Goal: Task Accomplishment & Management: Manage account settings

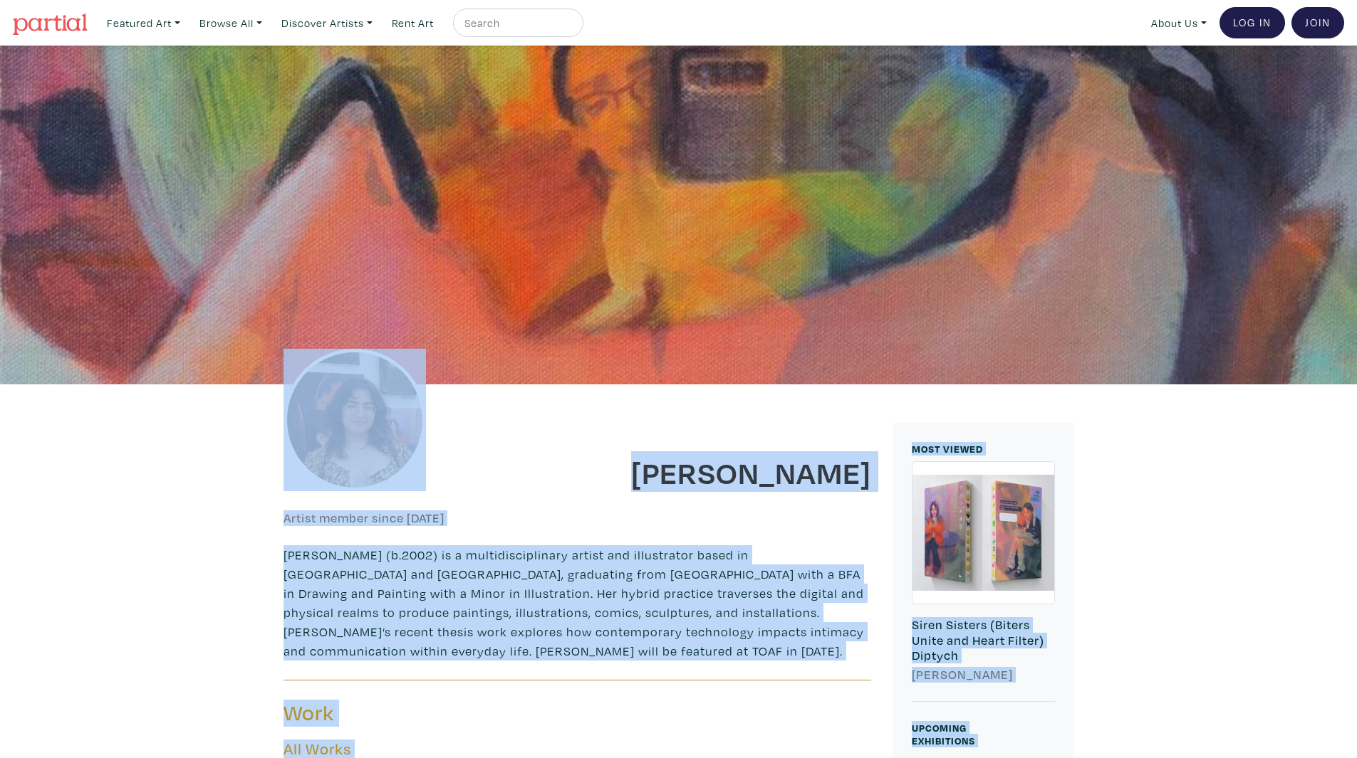
drag, startPoint x: 893, startPoint y: 645, endPoint x: 286, endPoint y: 220, distance: 741.5
click at [286, 220] on div at bounding box center [678, 215] width 1357 height 339
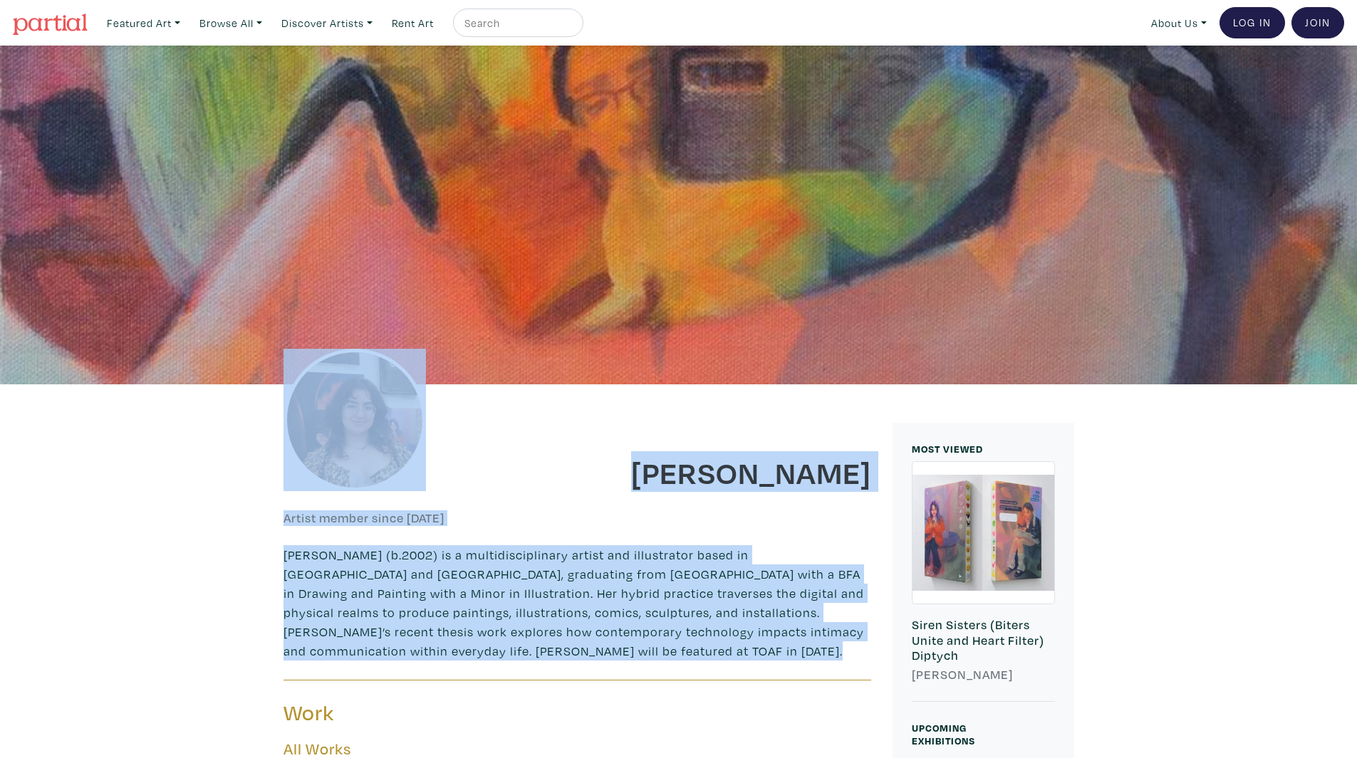
drag, startPoint x: 283, startPoint y: 219, endPoint x: 834, endPoint y: 663, distance: 707.0
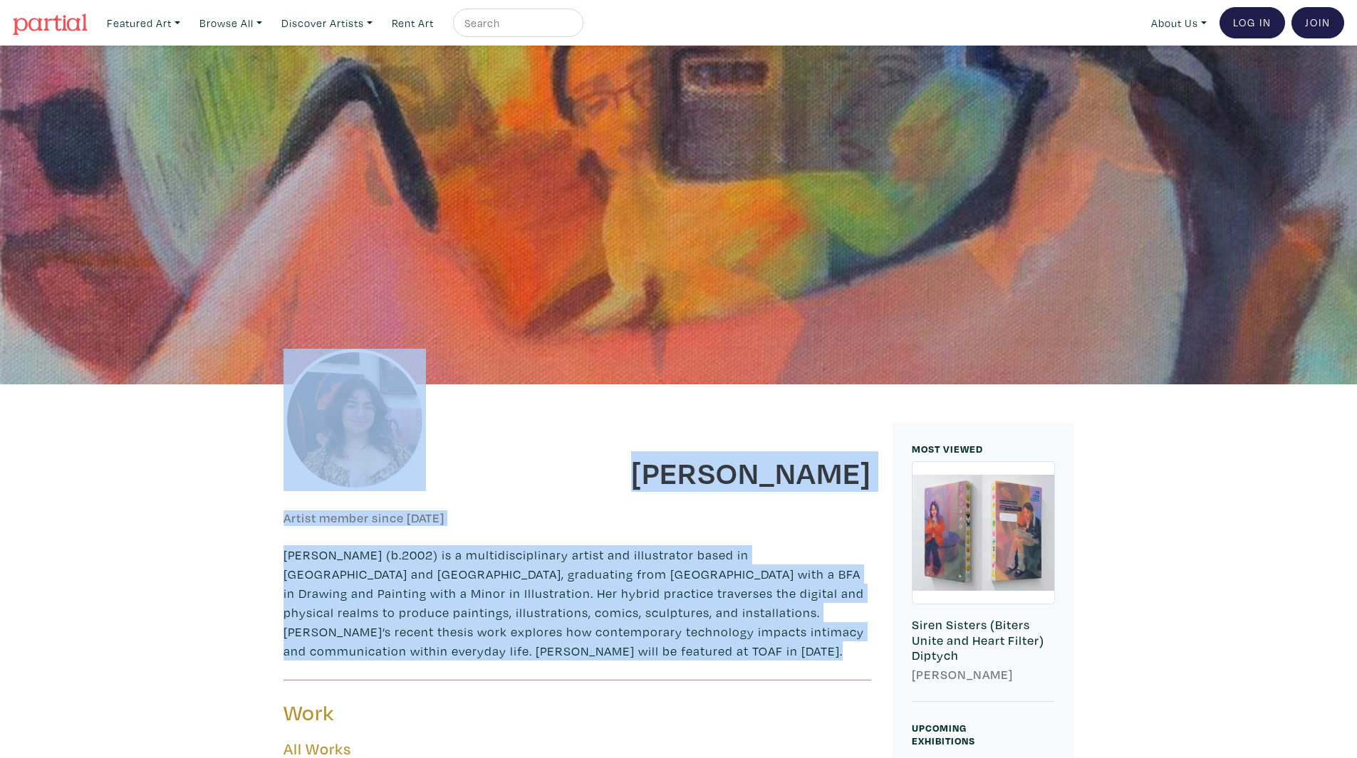
drag, startPoint x: 834, startPoint y: 663, endPoint x: 216, endPoint y: 367, distance: 684.5
click at [216, 367] on div at bounding box center [678, 215] width 1357 height 339
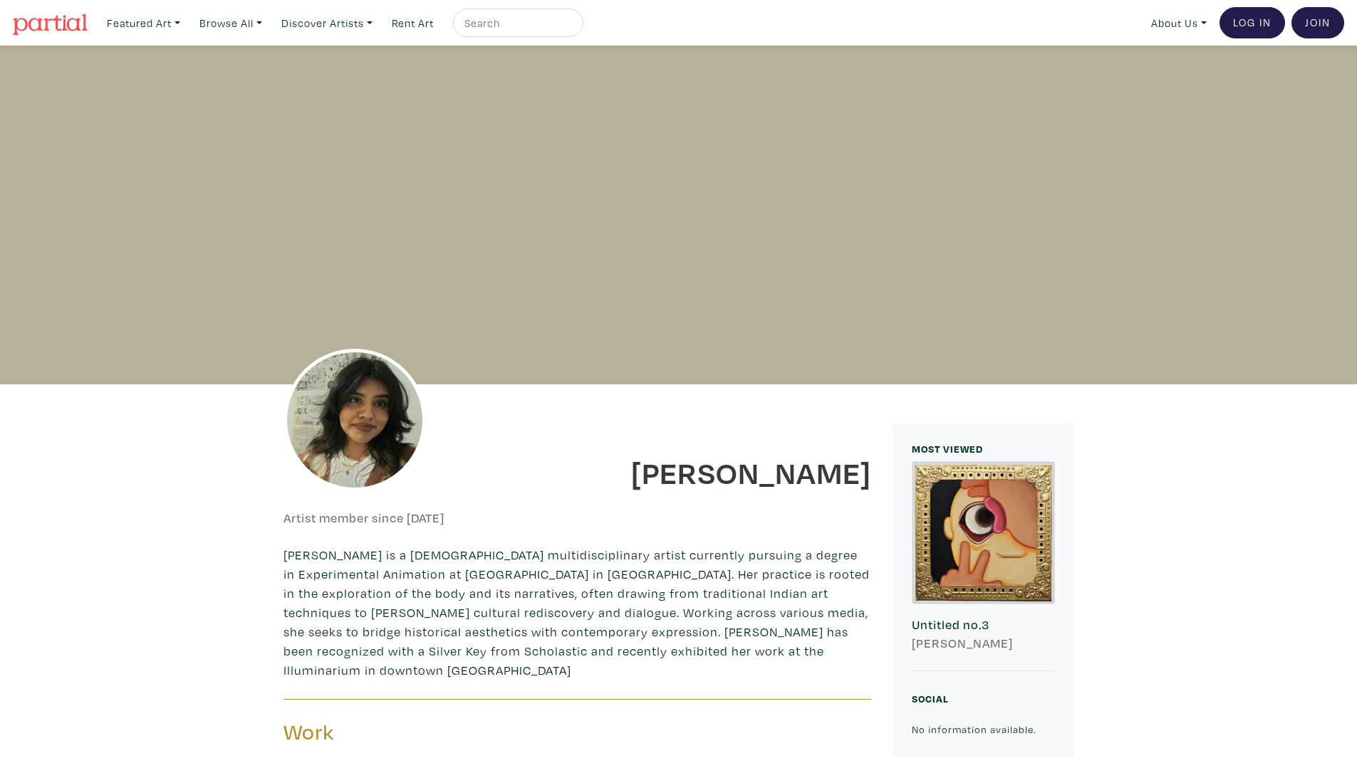
click at [47, 23] on img at bounding box center [50, 24] width 75 height 21
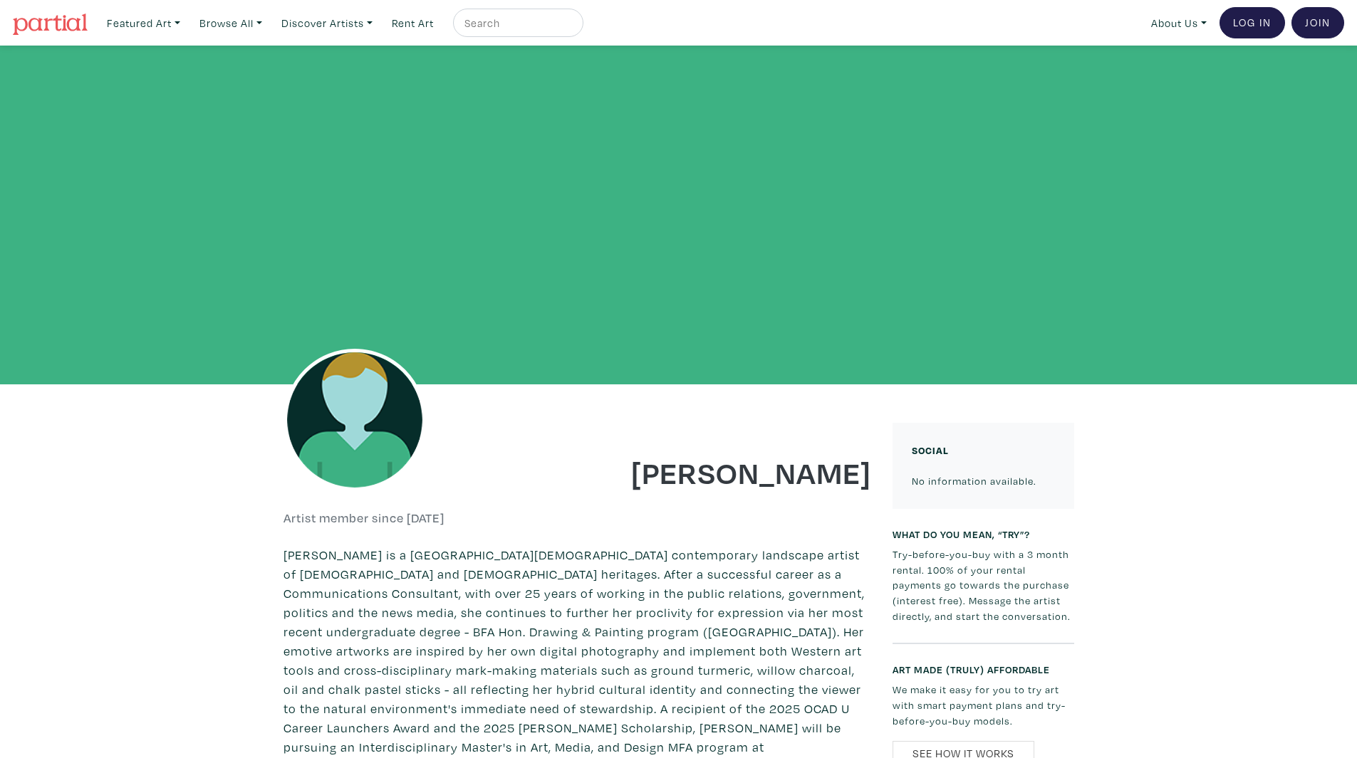
click at [535, 21] on input "text" at bounding box center [516, 23] width 107 height 18
type input "golf"
click at [573, 27] on button "submit" at bounding box center [573, 27] width 0 height 0
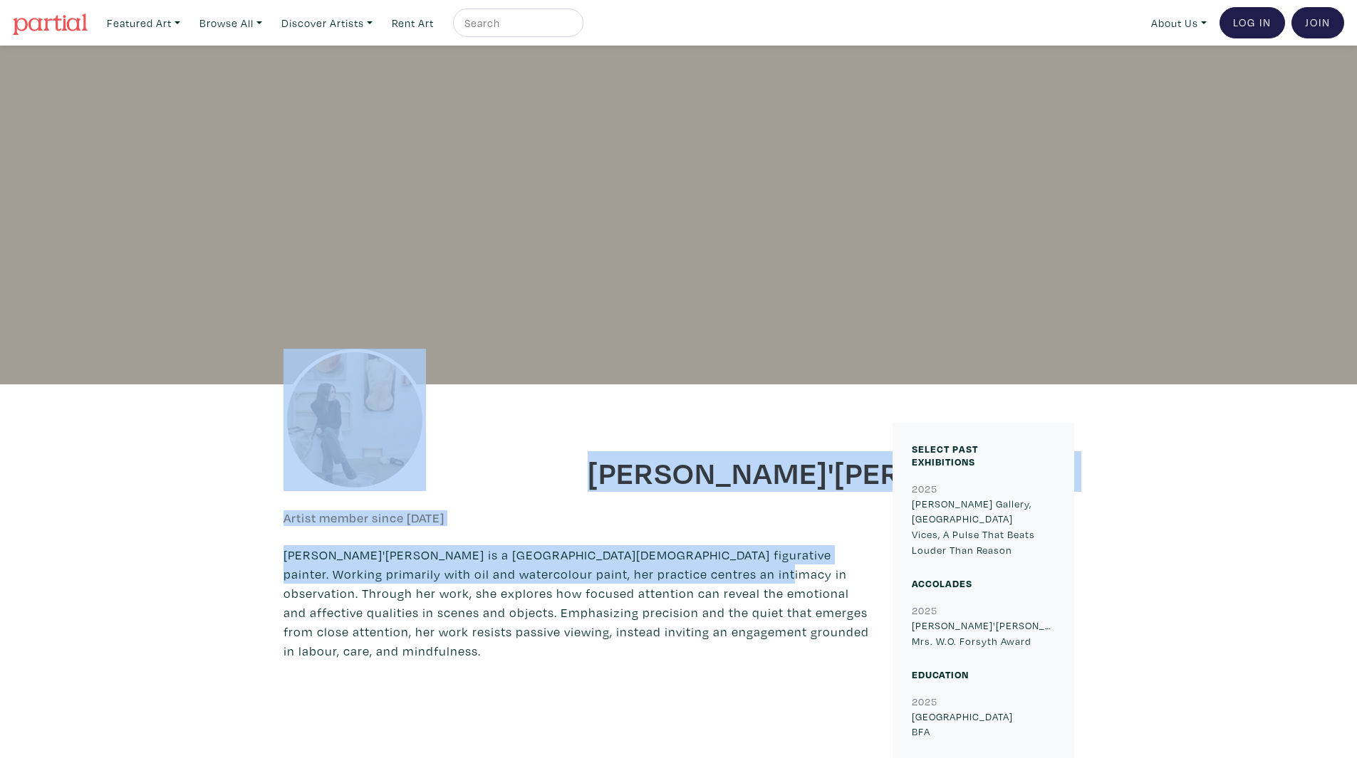
drag, startPoint x: 683, startPoint y: 575, endPoint x: 355, endPoint y: 274, distance: 445.6
click at [355, 274] on div at bounding box center [678, 215] width 1357 height 339
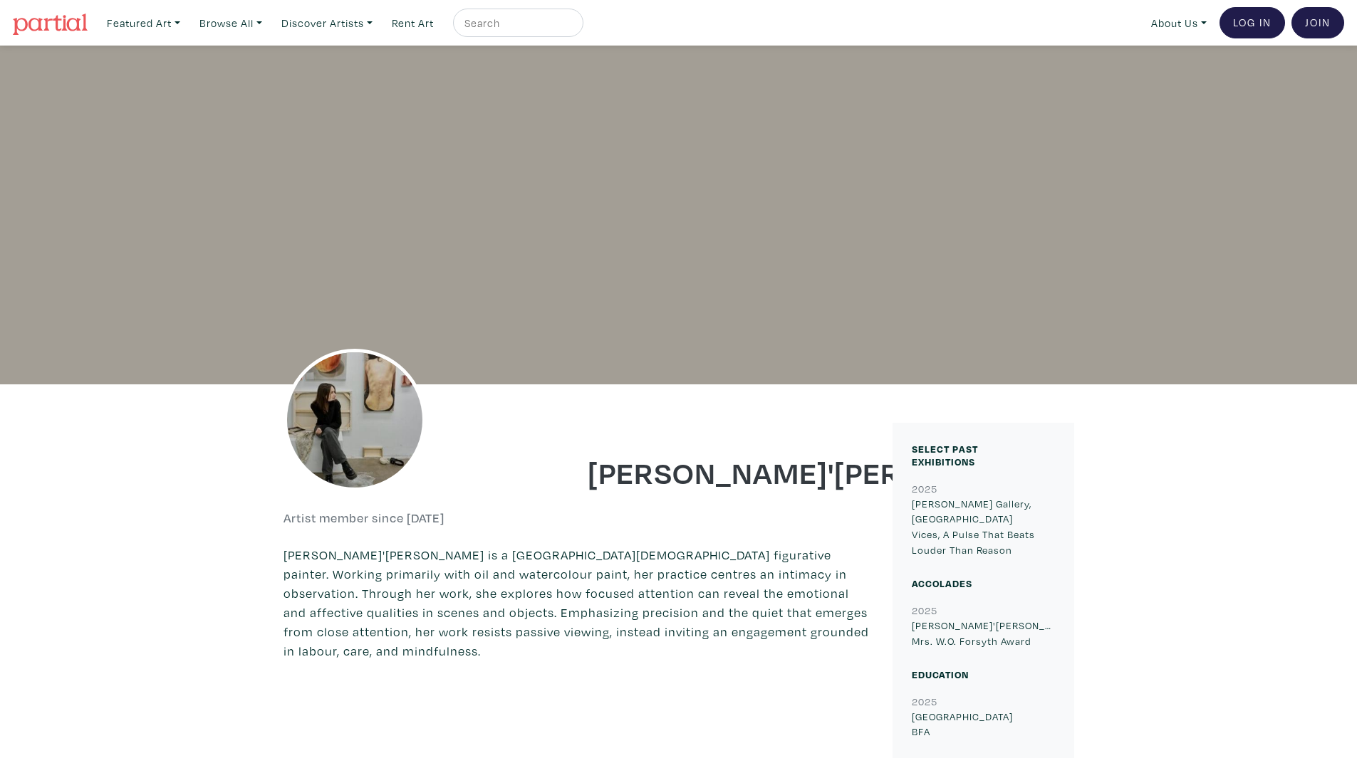
click at [67, 15] on img at bounding box center [50, 24] width 75 height 21
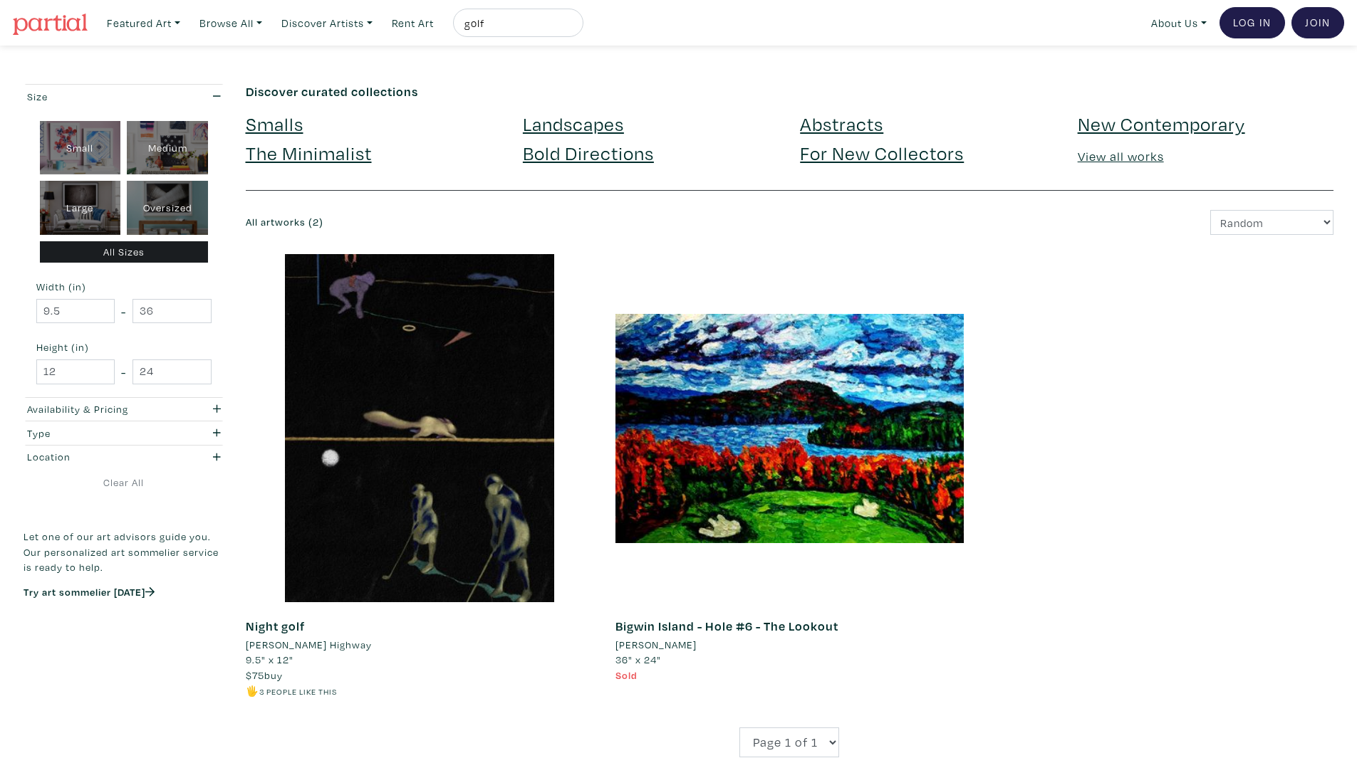
click at [288, 643] on li "Michael Highway" at bounding box center [309, 645] width 126 height 16
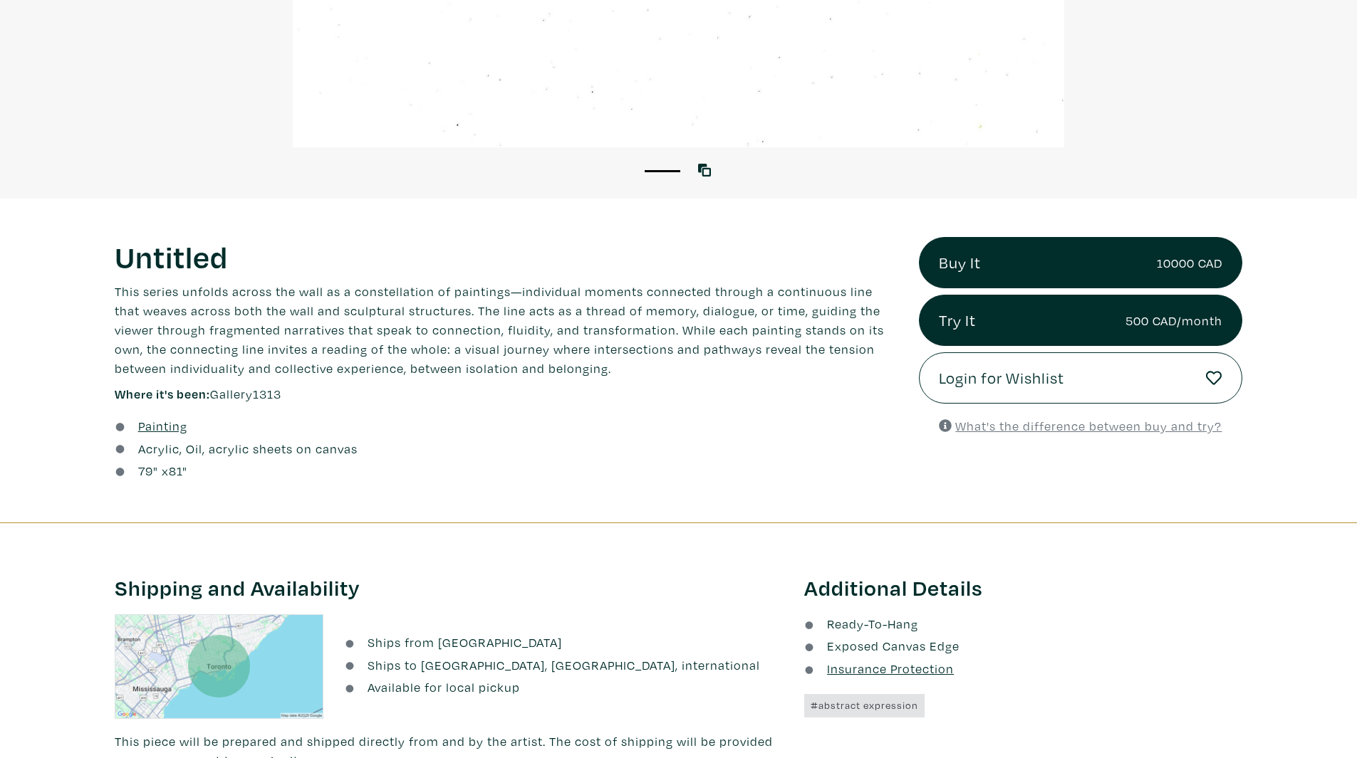
scroll to position [427, 0]
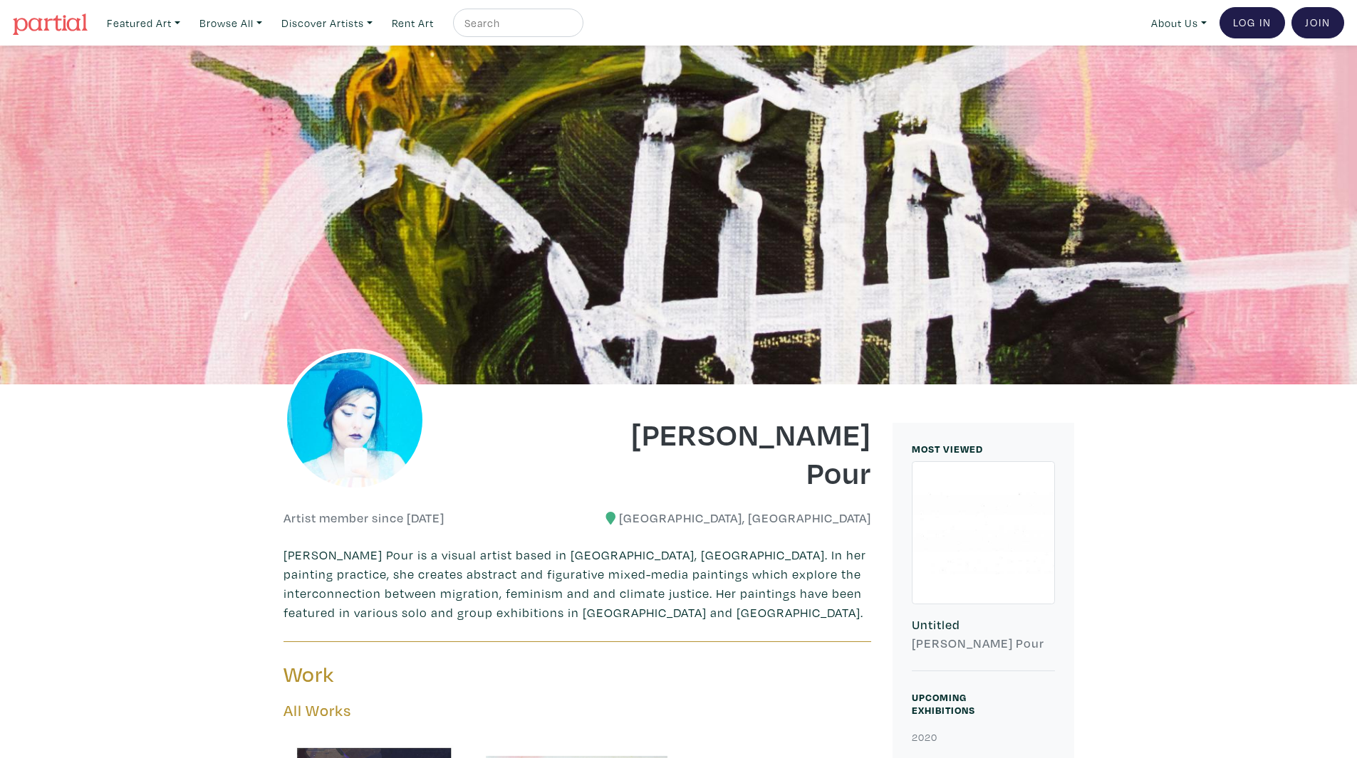
click at [753, 477] on h1 "Hana Hozhabr Pour" at bounding box center [729, 452] width 283 height 77
copy h1 "Hozhabr"
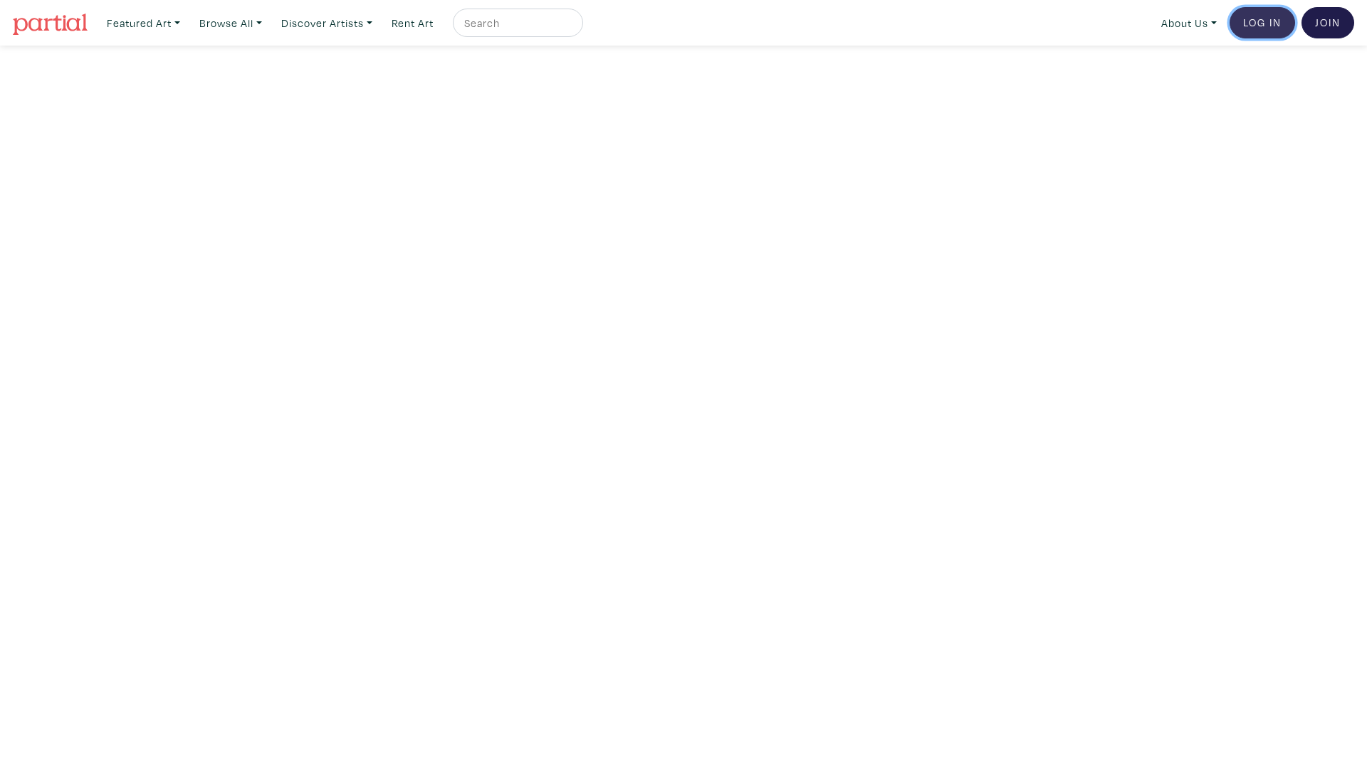
click at [1266, 23] on link "Log In" at bounding box center [1263, 22] width 66 height 31
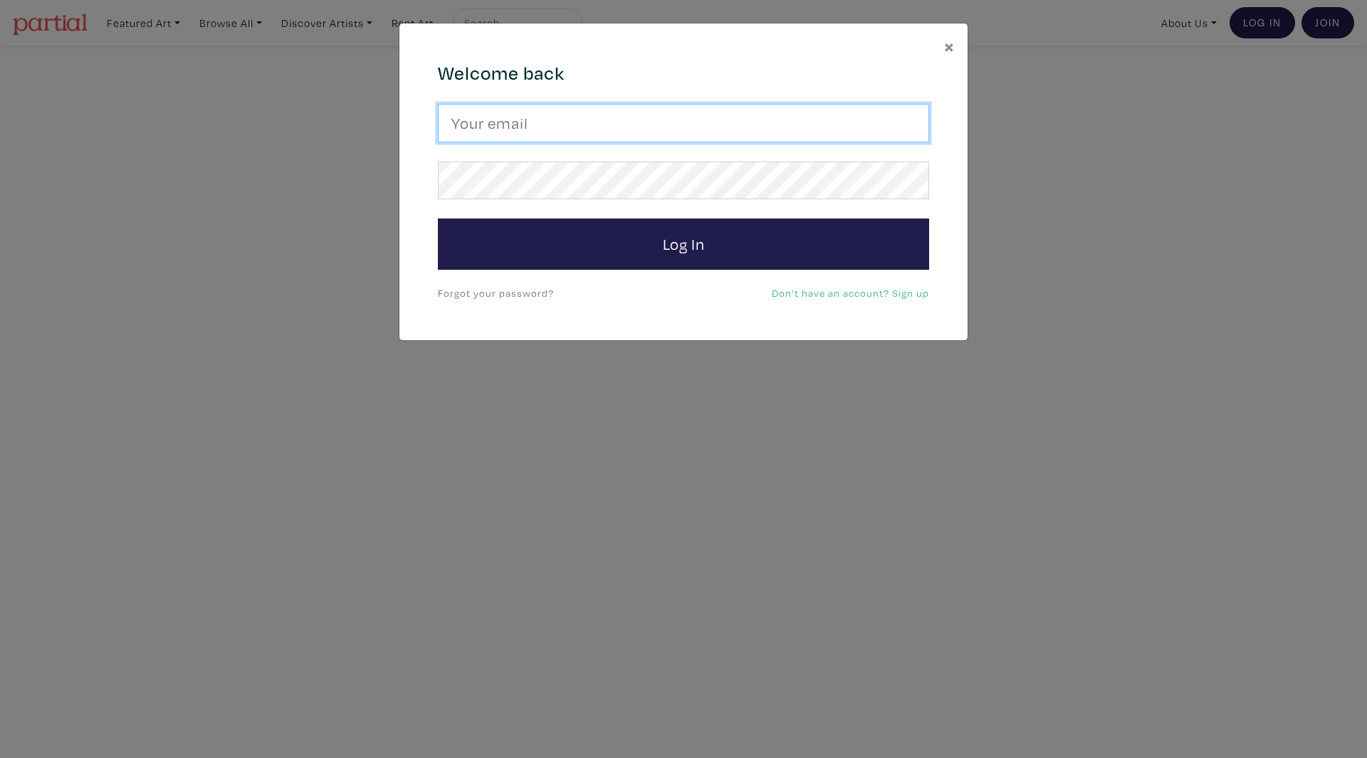
type input "[EMAIL_ADDRESS][DOMAIN_NAME]"
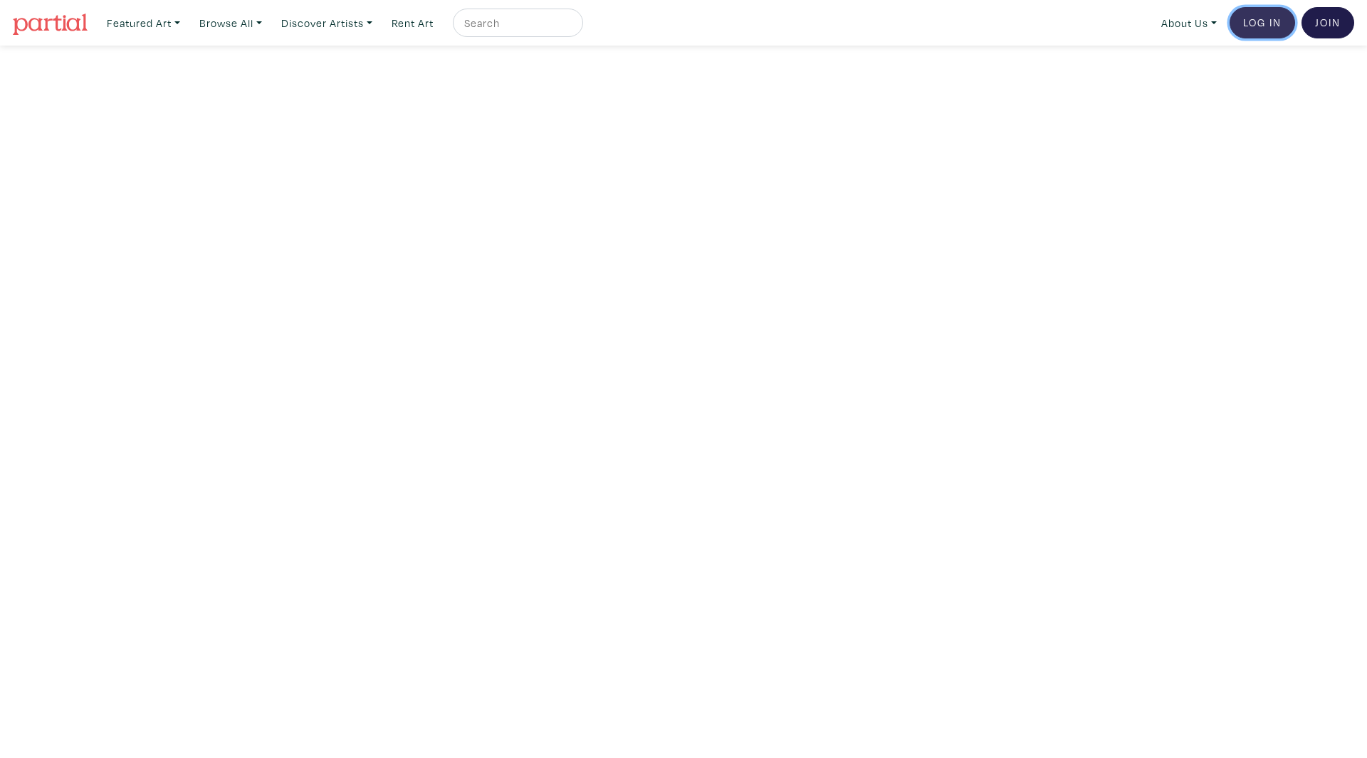
click at [1239, 28] on link "Log In" at bounding box center [1263, 22] width 66 height 31
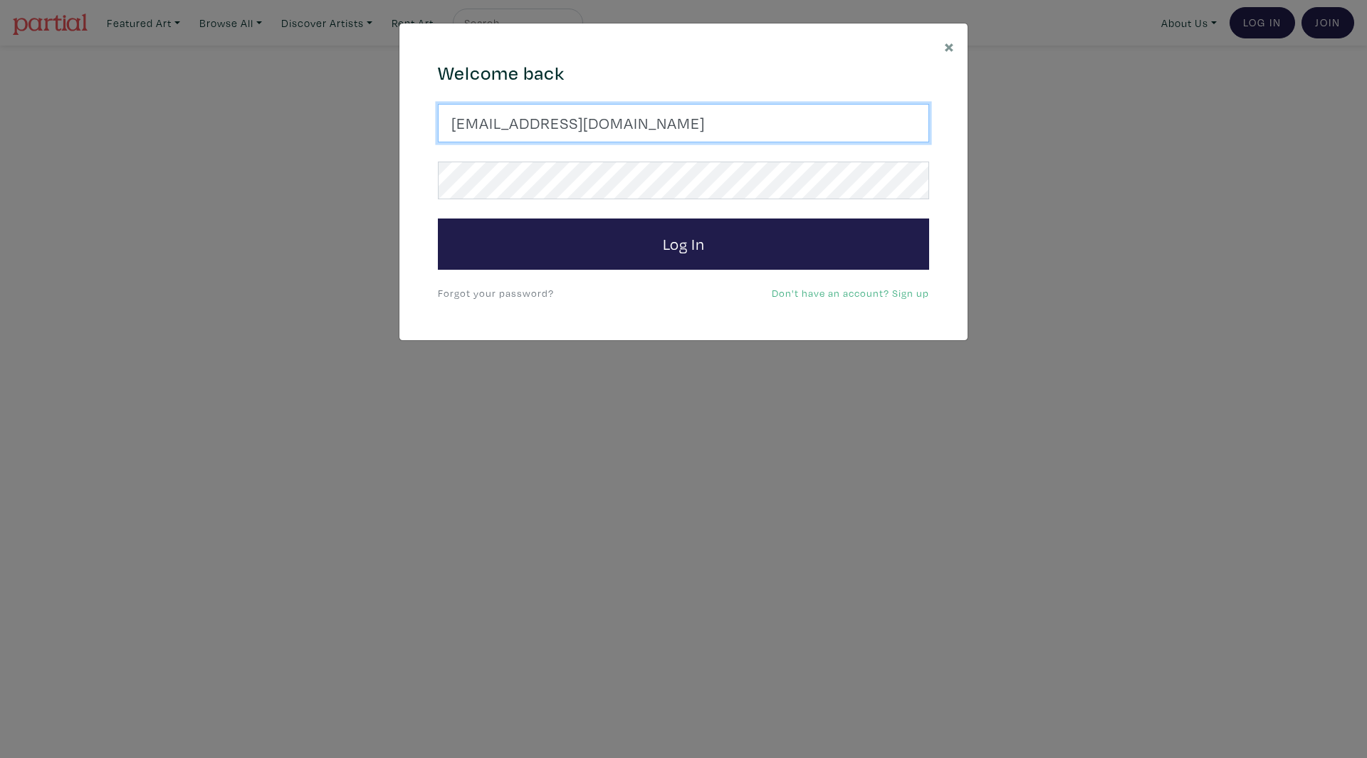
click at [669, 111] on input "SherryDubeBateman@gmail.com" at bounding box center [683, 123] width 491 height 38
paste input "hana.hozhabr"
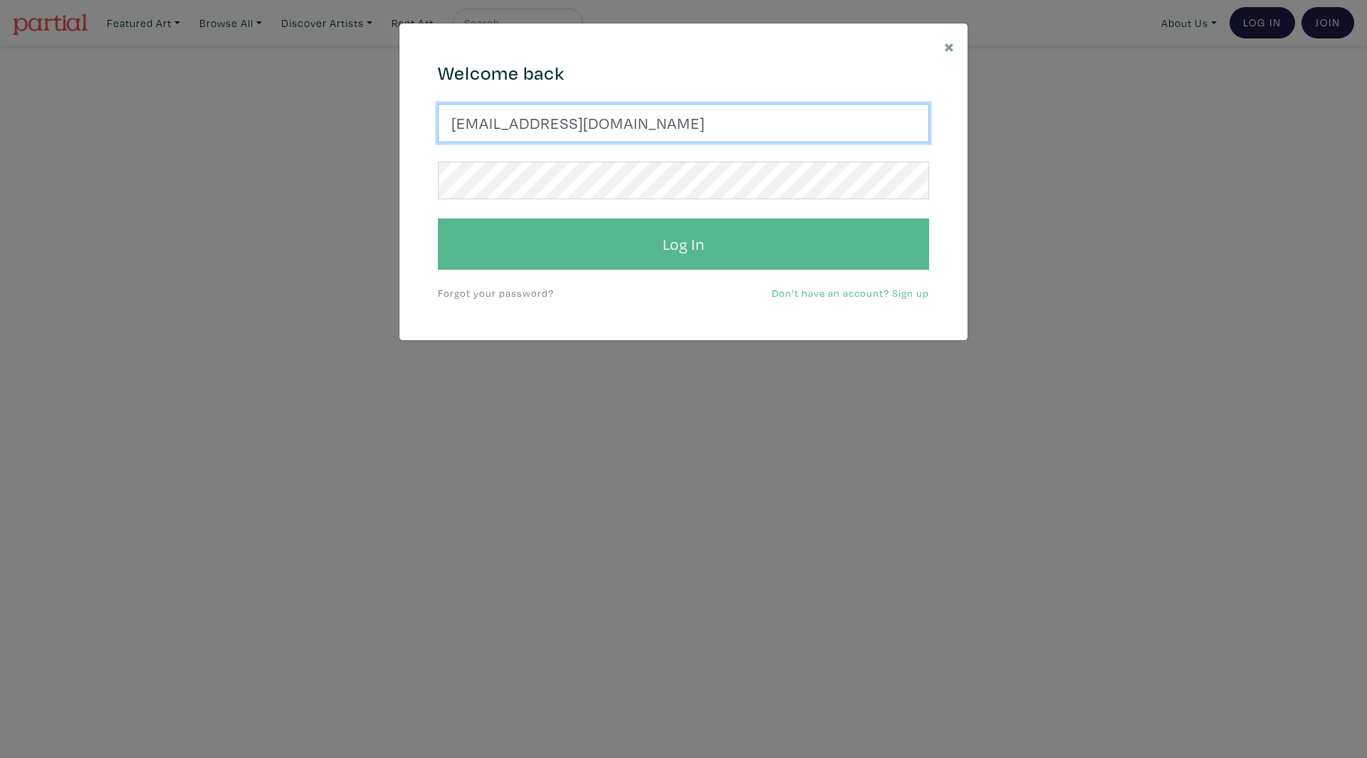
type input "hana.hozhabr@gmail.com"
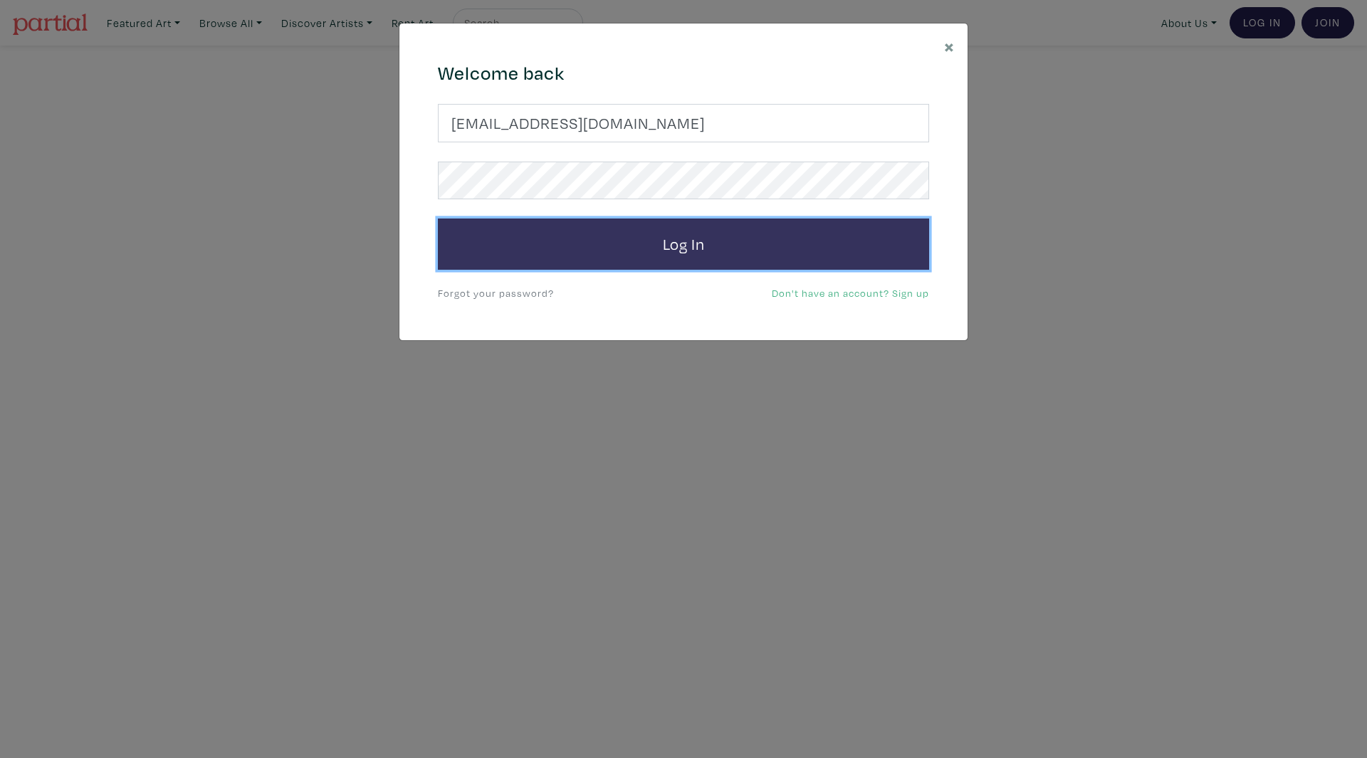
click at [653, 249] on button "Log In" at bounding box center [683, 244] width 491 height 51
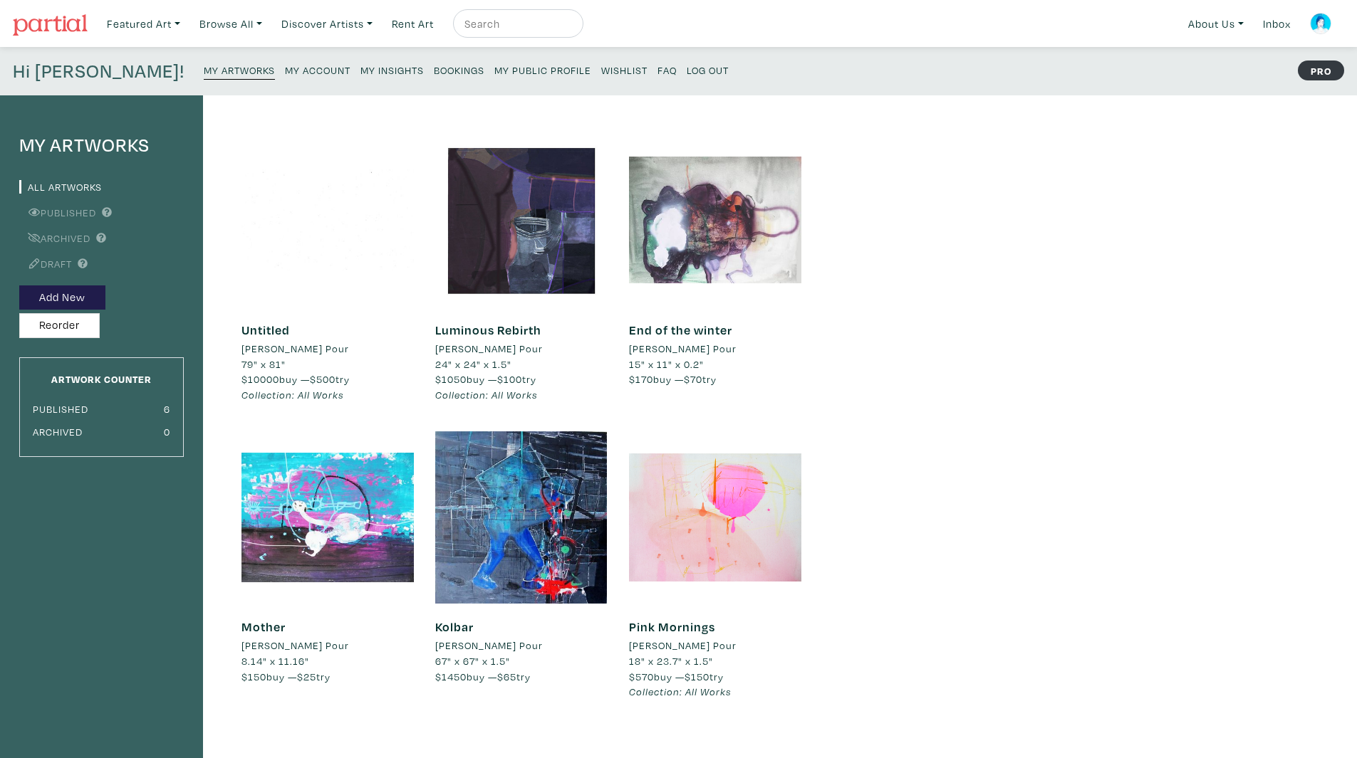
click at [365, 232] on div at bounding box center [327, 220] width 172 height 172
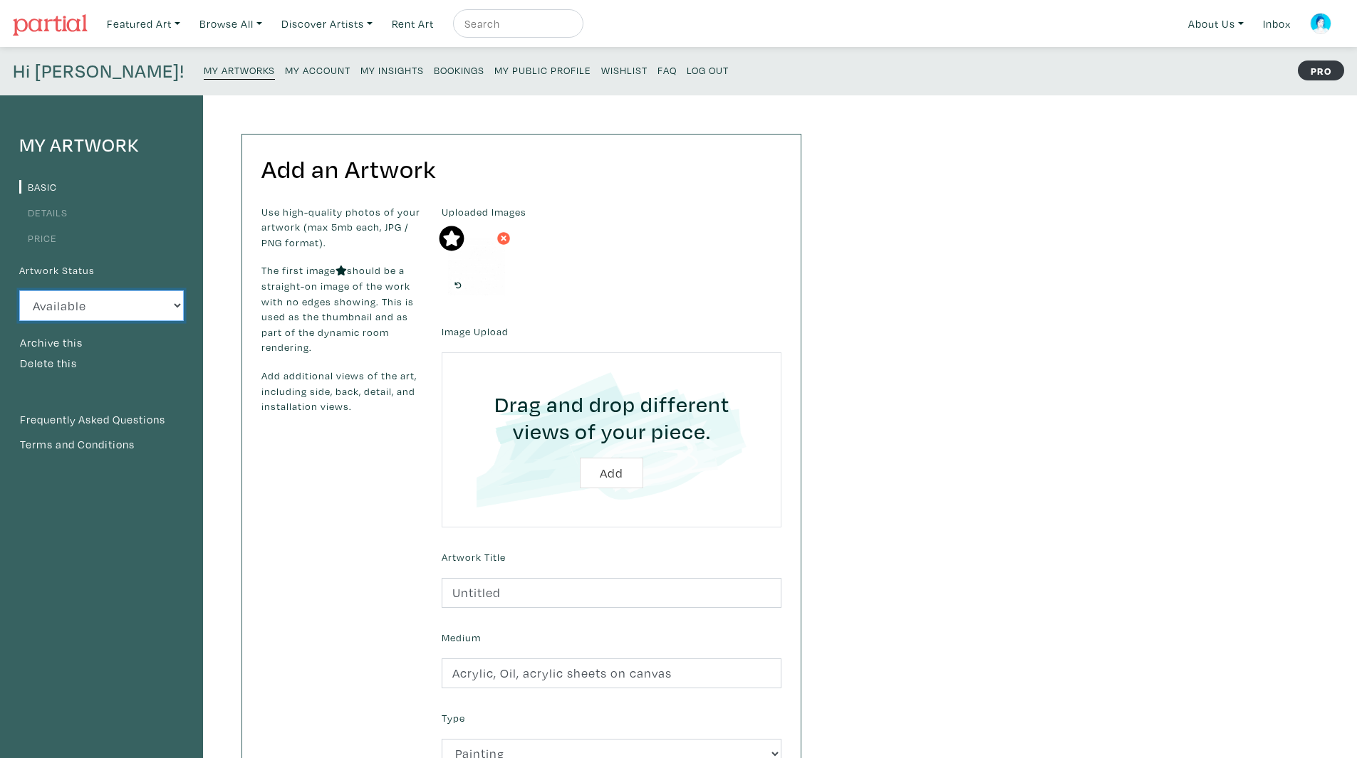
click at [71, 315] on select "Available Sold Rented Unavailable (other reason)" at bounding box center [101, 306] width 165 height 31
click at [167, 310] on select "Available Sold Rented Unavailable (other reason)" at bounding box center [101, 306] width 165 height 31
drag, startPoint x: 73, startPoint y: 338, endPoint x: 731, endPoint y: 63, distance: 714.1
click at [73, 338] on button "Archive this" at bounding box center [51, 343] width 64 height 19
click at [1326, 21] on img at bounding box center [1320, 23] width 21 height 21
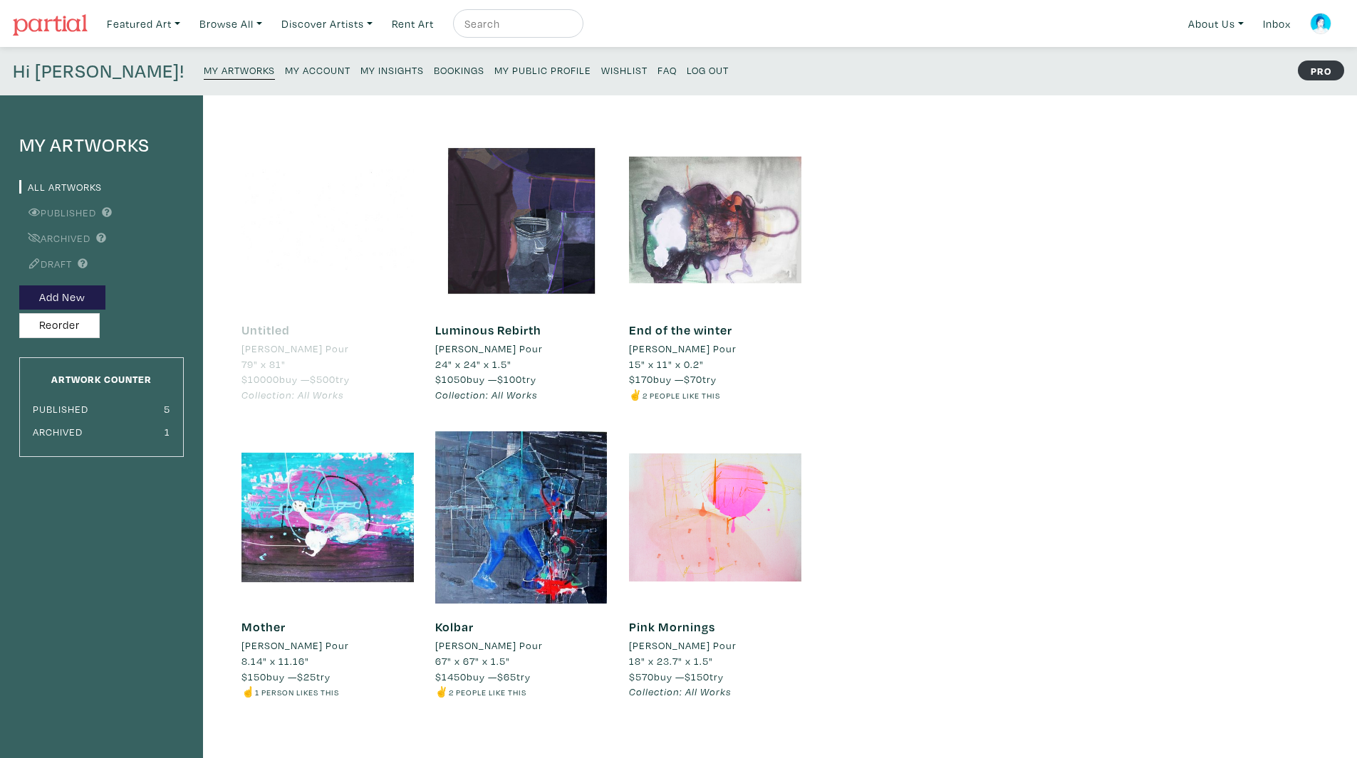
click at [75, 236] on link "Archived" at bounding box center [54, 238] width 71 height 14
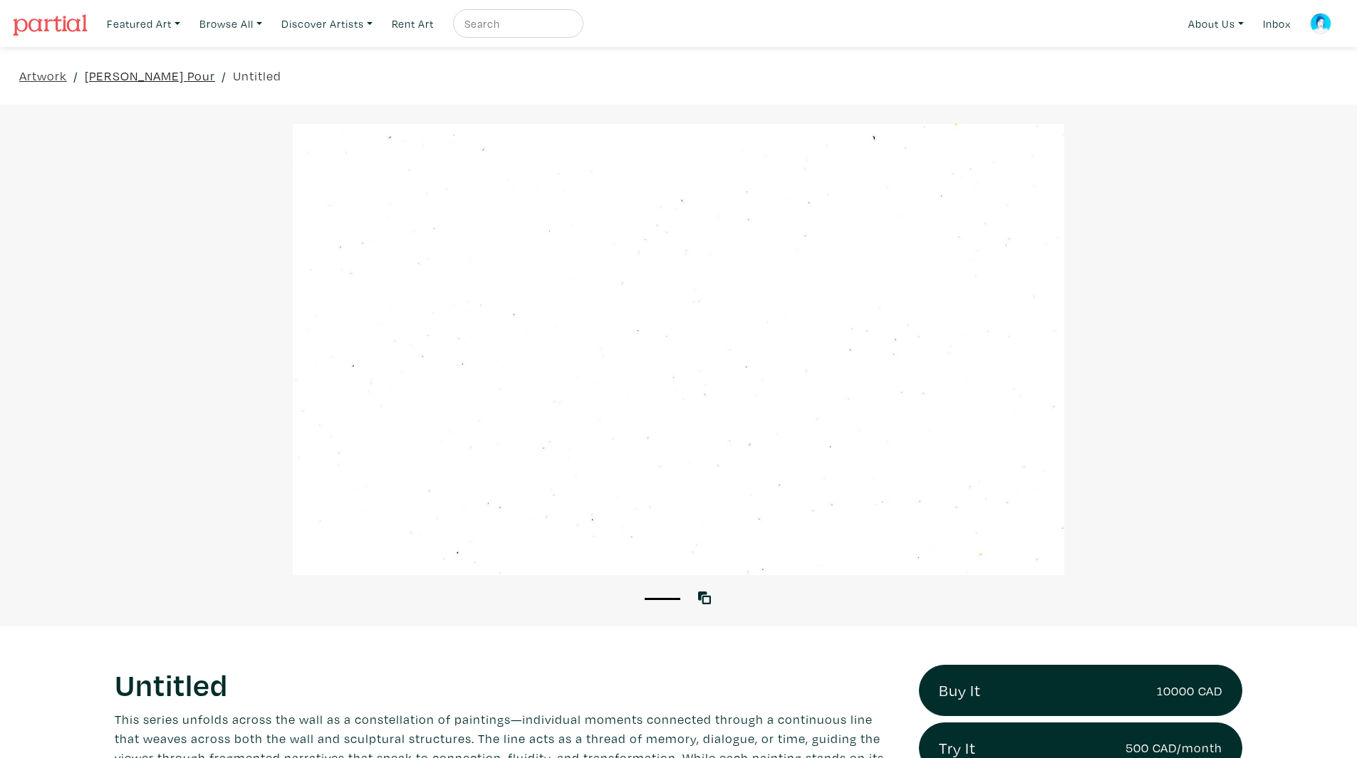
click at [130, 74] on link "[PERSON_NAME] Pour" at bounding box center [150, 75] width 130 height 19
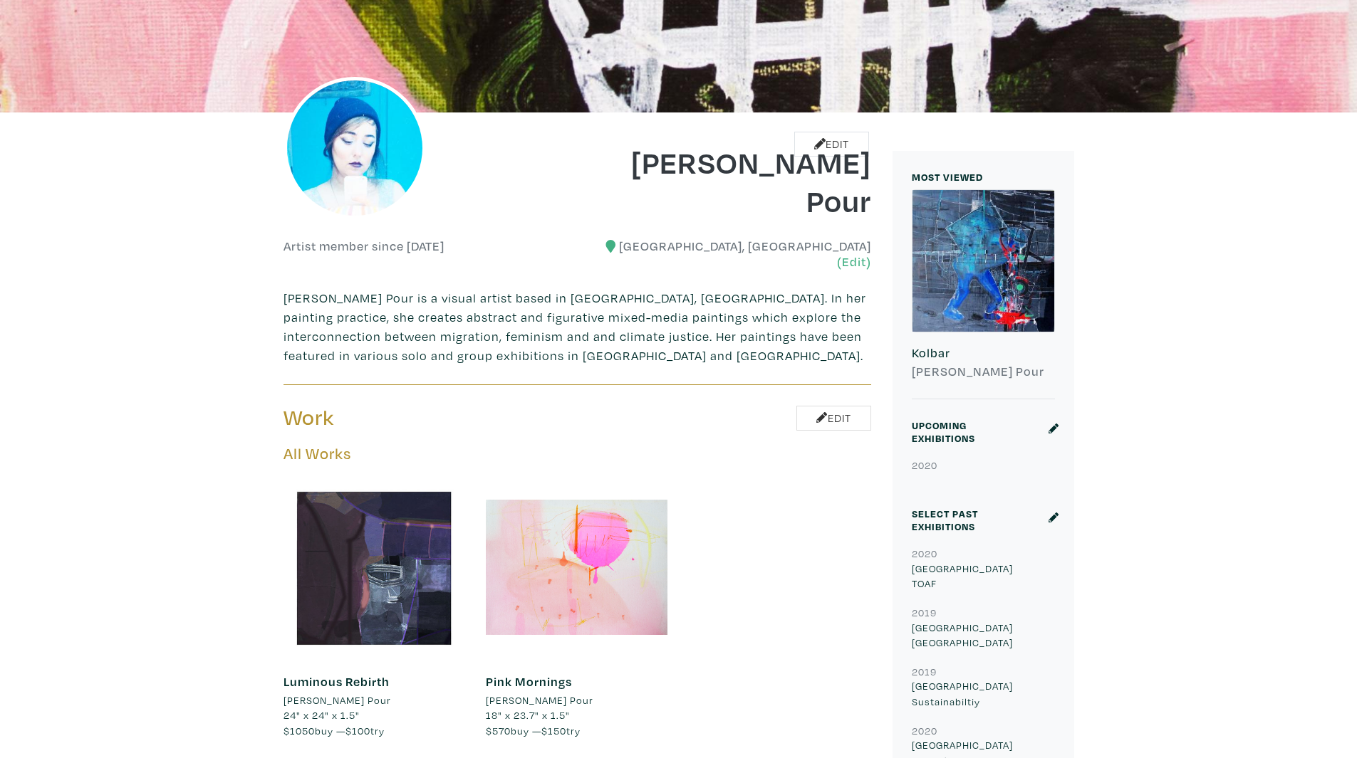
scroll to position [142, 0]
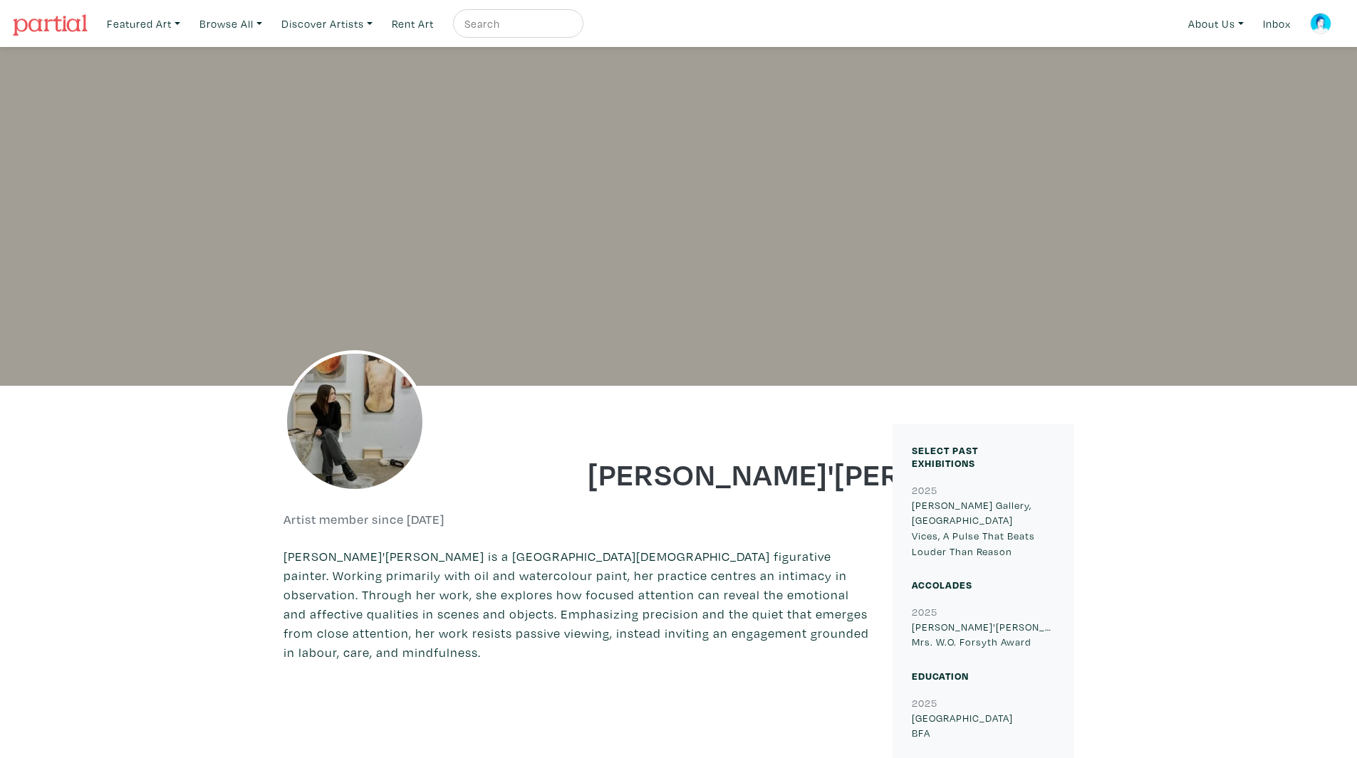
click at [68, 24] on img at bounding box center [50, 24] width 75 height 21
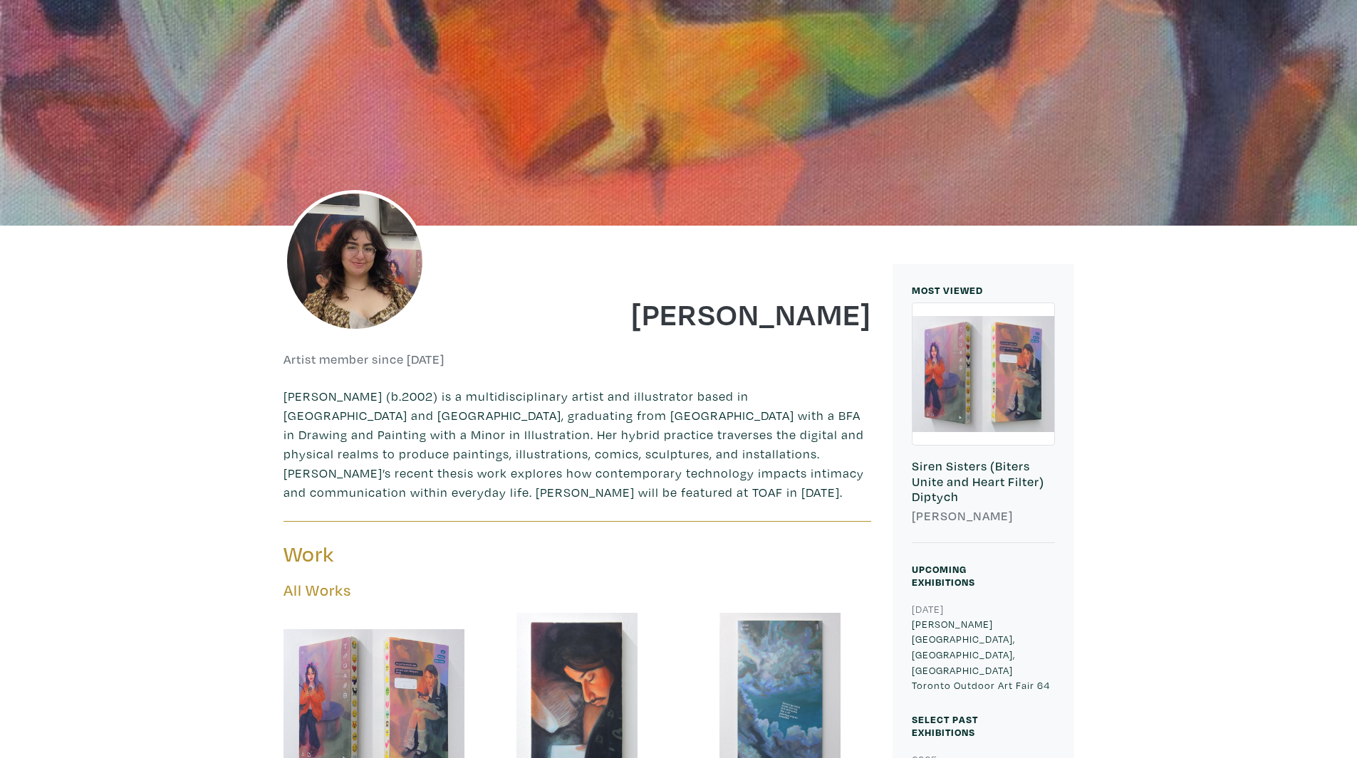
scroll to position [356, 0]
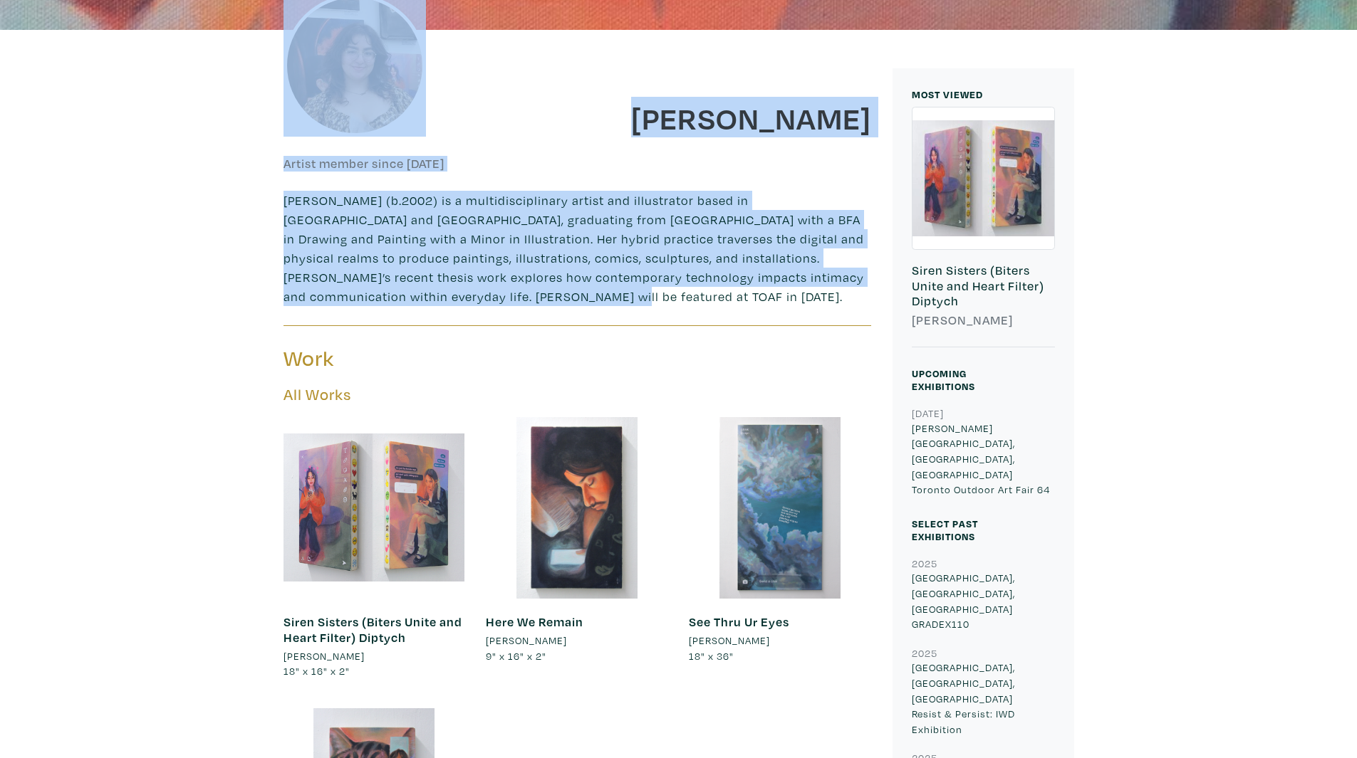
drag, startPoint x: 761, startPoint y: 294, endPoint x: 234, endPoint y: 53, distance: 579.4
click at [281, 57] on div at bounding box center [425, 83] width 305 height 107
drag, startPoint x: 245, startPoint y: 41, endPoint x: 712, endPoint y: 299, distance: 533.9
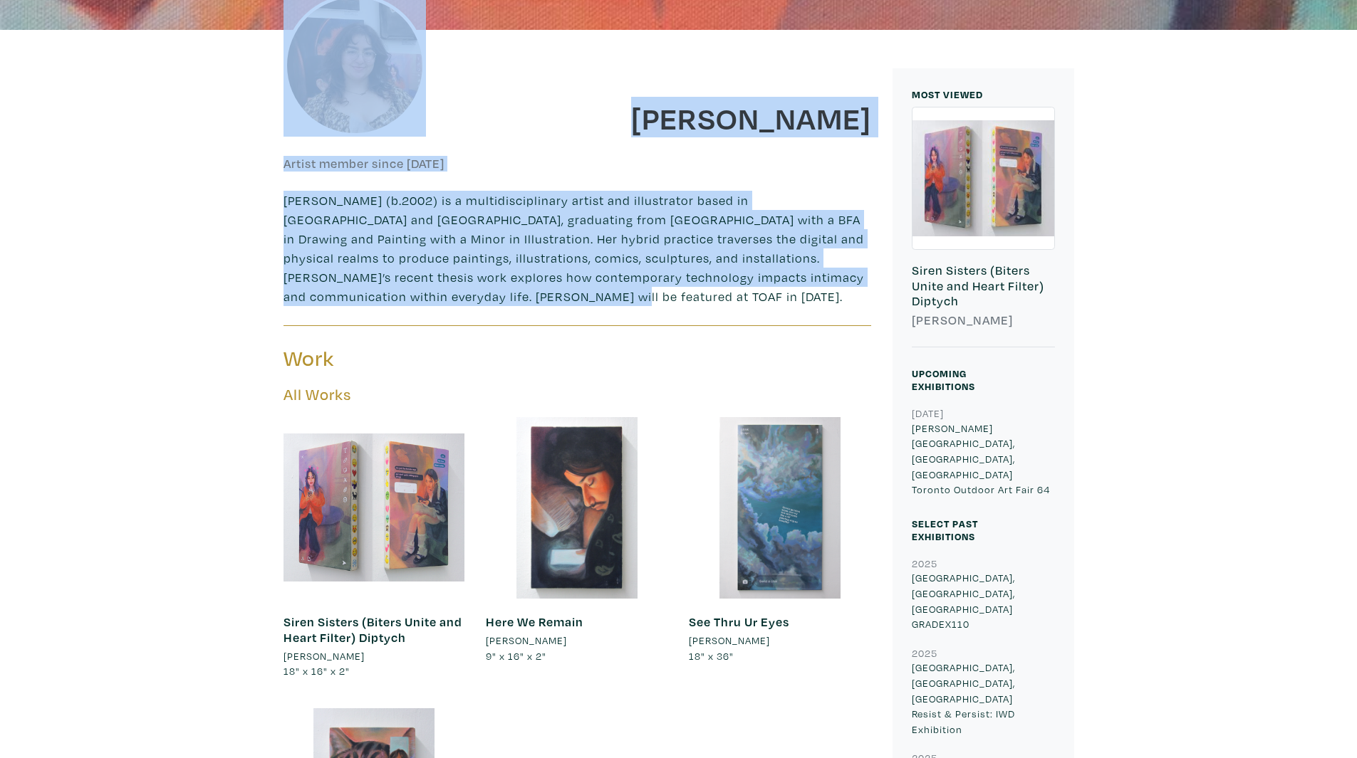
click at [713, 299] on p "Erica Gibbs (b.2002) is a multidisciplinary artist and illustrator based in Tor…" at bounding box center [577, 248] width 588 height 115
drag, startPoint x: 768, startPoint y: 299, endPoint x: 165, endPoint y: 76, distance: 643.1
drag, startPoint x: 323, startPoint y: 151, endPoint x: 688, endPoint y: 295, distance: 392.0
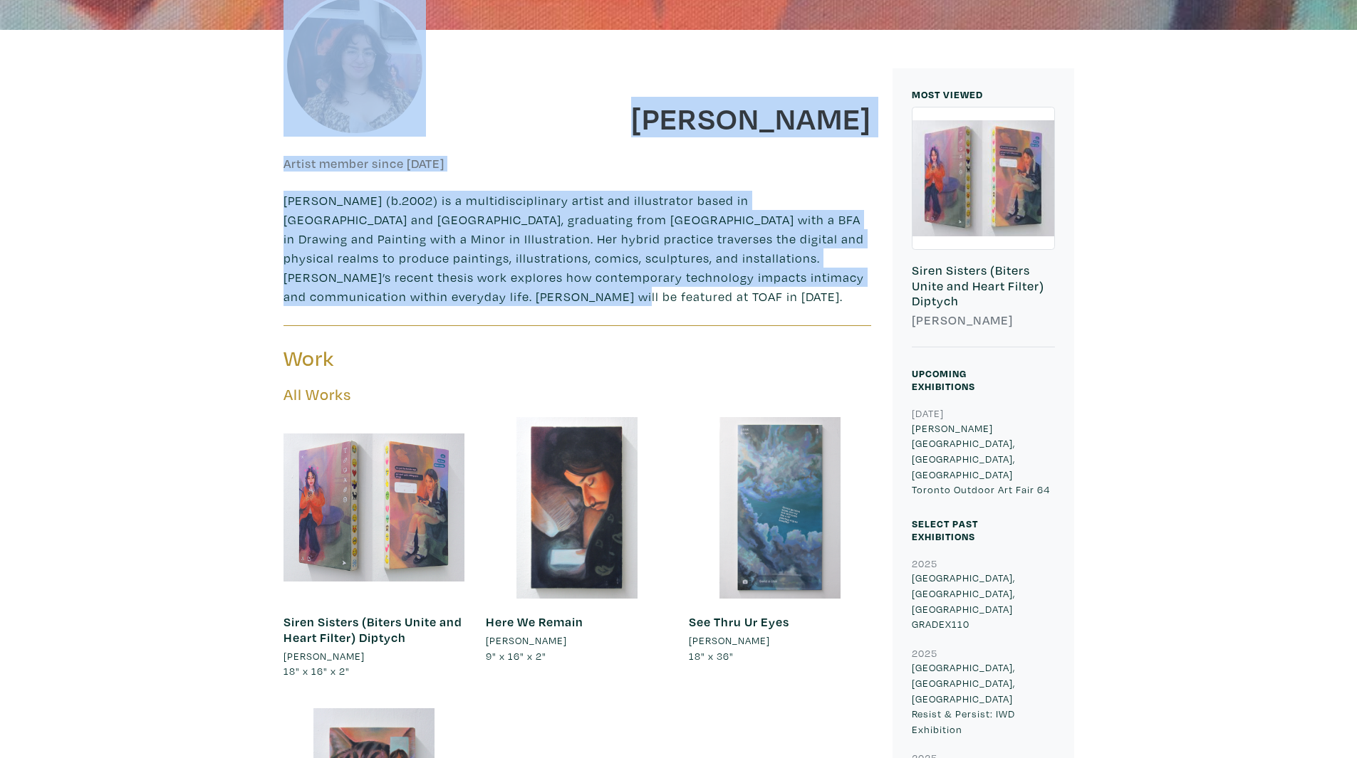
click at [688, 295] on p "Erica Gibbs (b.2002) is a multidisciplinary artist and illustrator based in Tor…" at bounding box center [577, 248] width 588 height 115
drag, startPoint x: 736, startPoint y: 300, endPoint x: 172, endPoint y: 83, distance: 604.2
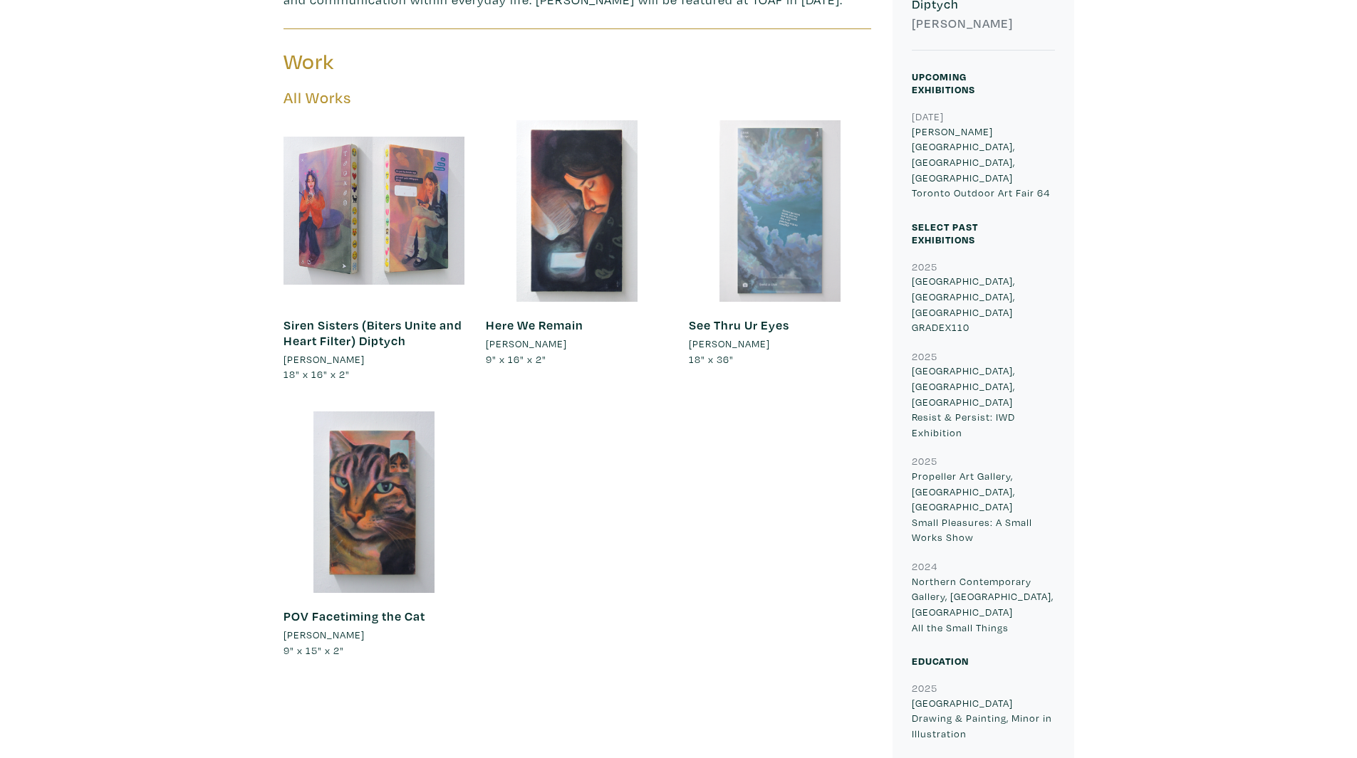
scroll to position [427, 0]
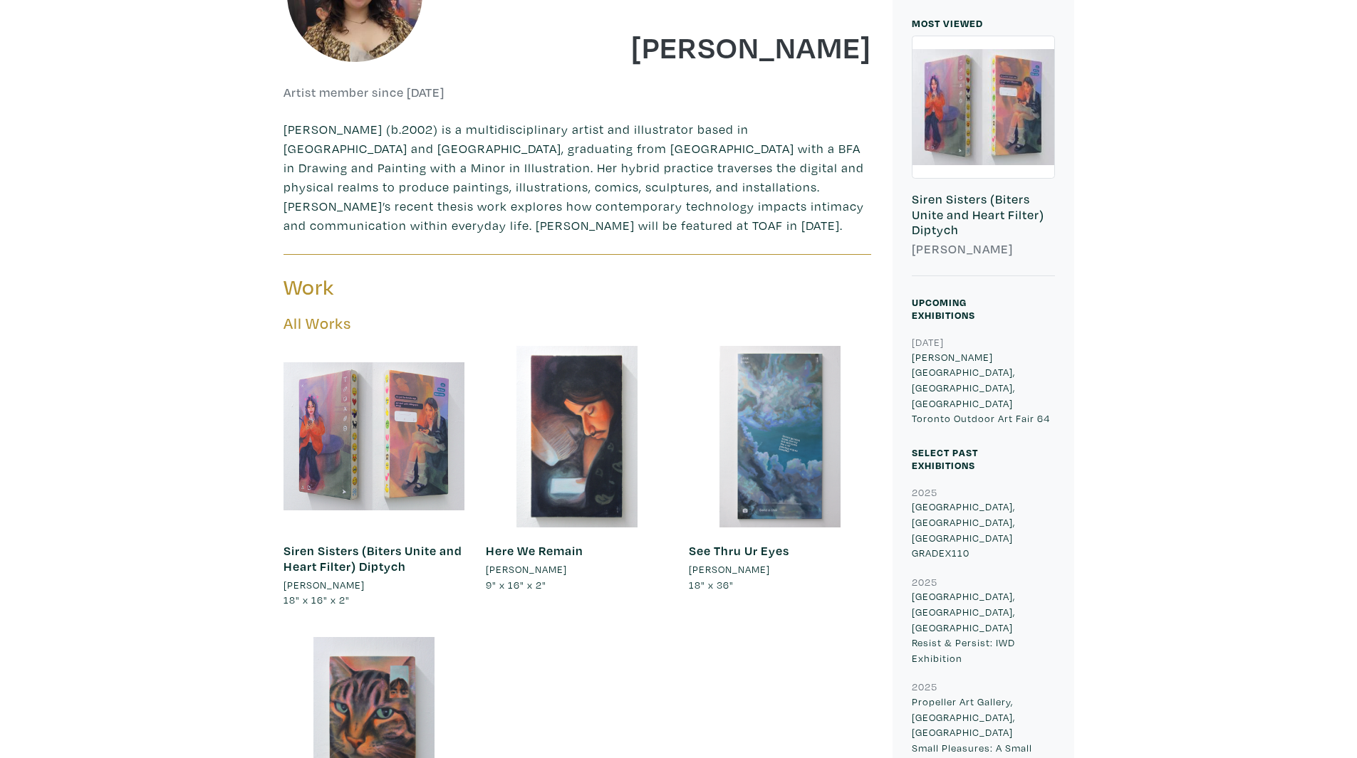
click at [961, 164] on div at bounding box center [983, 107] width 142 height 142
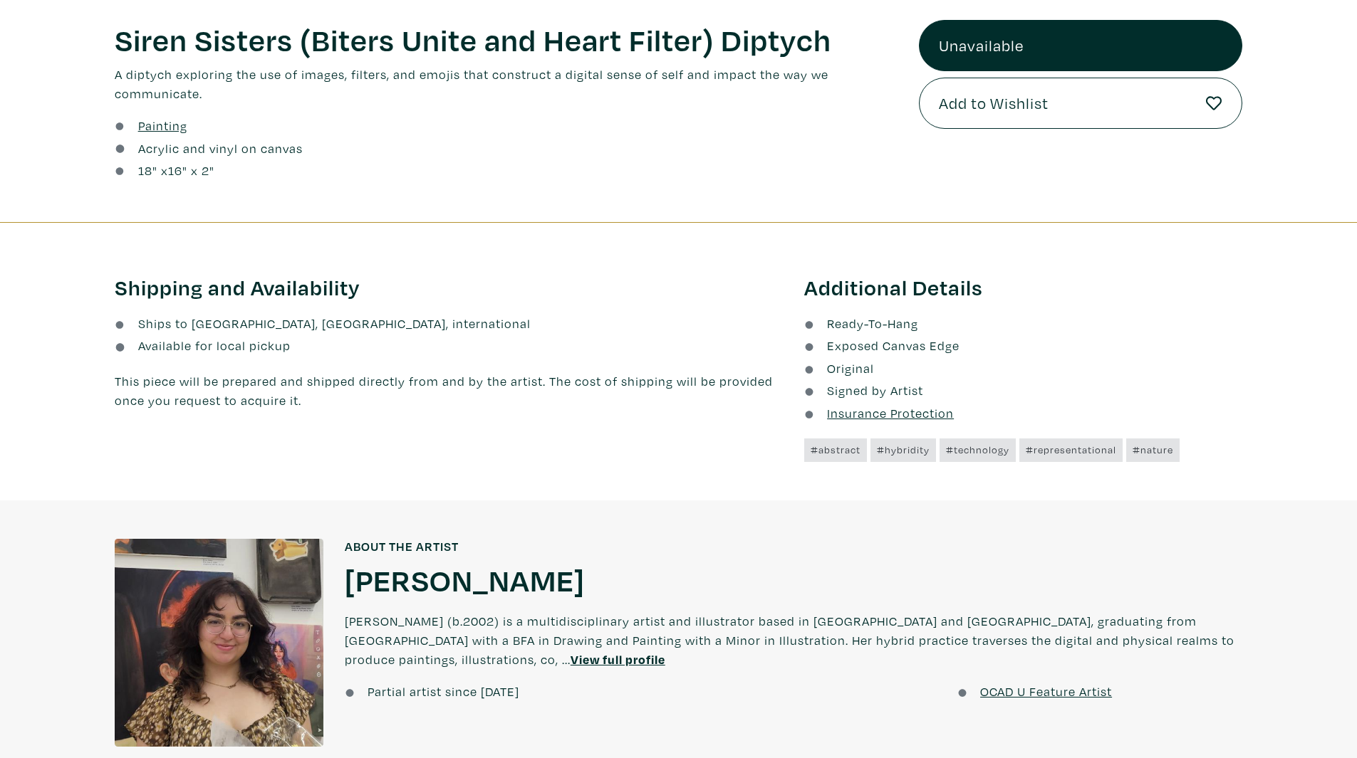
scroll to position [926, 0]
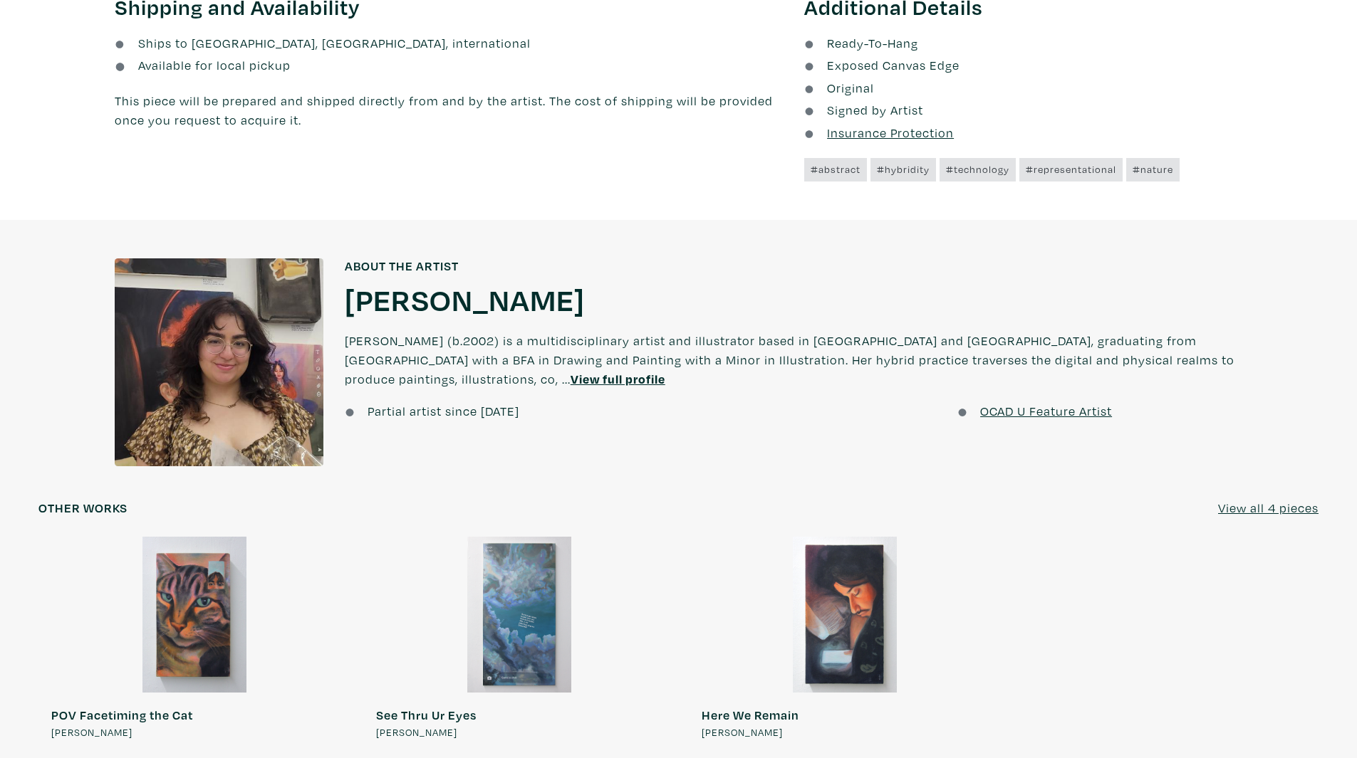
click at [456, 297] on h1 "[PERSON_NAME]" at bounding box center [465, 299] width 240 height 38
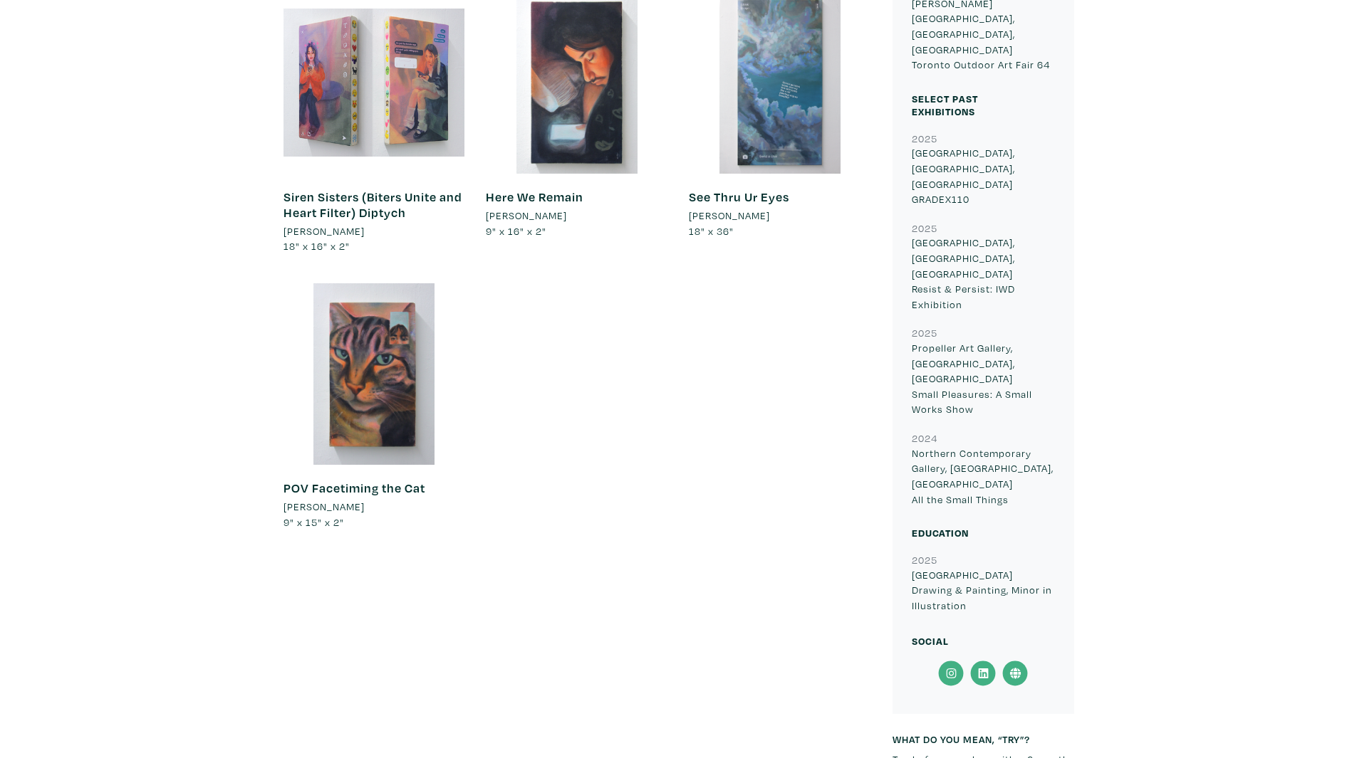
scroll to position [923, 0]
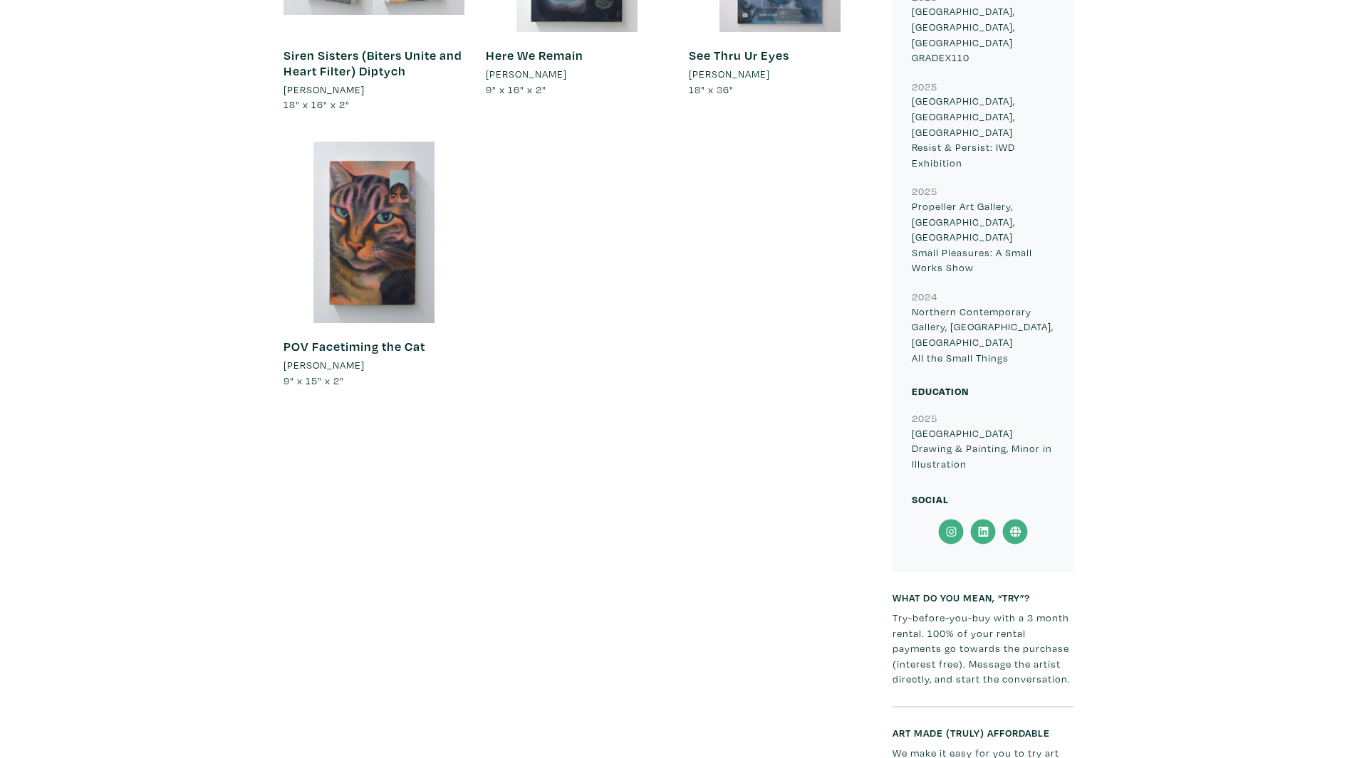
click at [941, 519] on icon at bounding box center [951, 532] width 32 height 26
click at [1018, 526] on icon at bounding box center [1014, 531] width 11 height 11
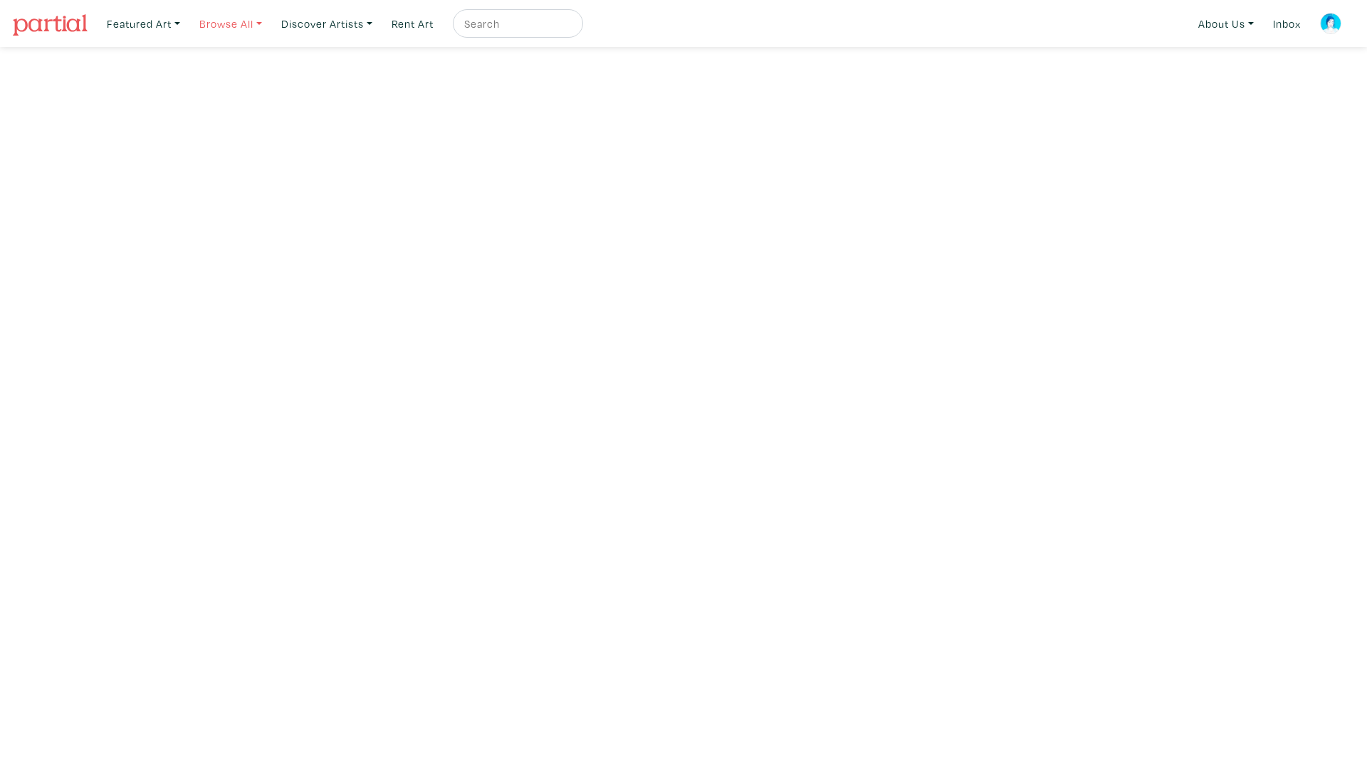
click at [187, 25] on link "Browse All" at bounding box center [143, 23] width 86 height 29
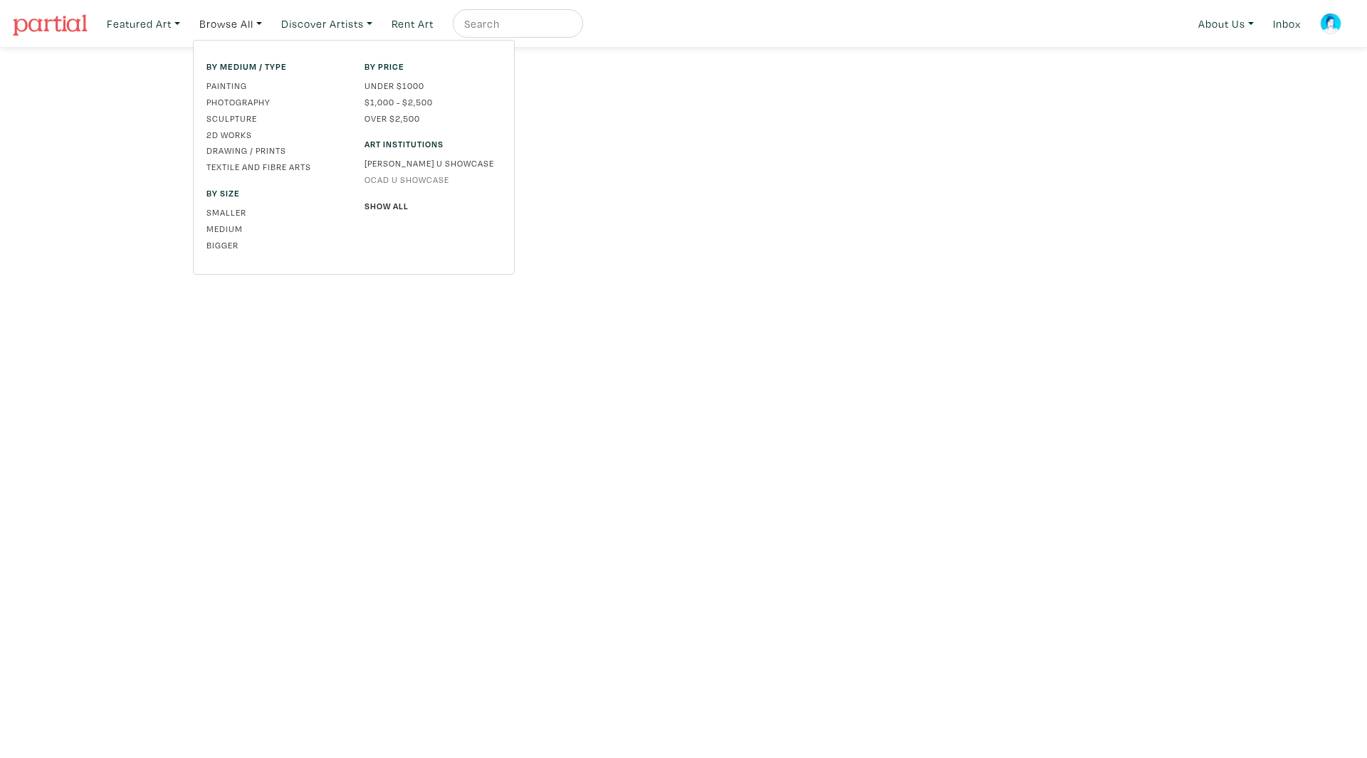
click at [411, 184] on link "OCAD U Showcase" at bounding box center [433, 179] width 137 height 13
